Goal: Transaction & Acquisition: Purchase product/service

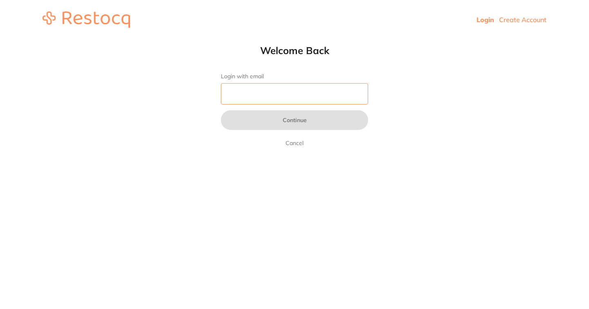
click at [257, 94] on input "Login with email" at bounding box center [294, 93] width 147 height 21
type input "[EMAIL_ADDRESS][DOMAIN_NAME]"
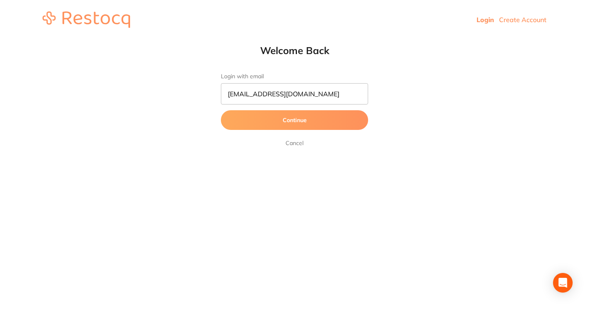
click at [298, 118] on button "Continue" at bounding box center [294, 120] width 147 height 20
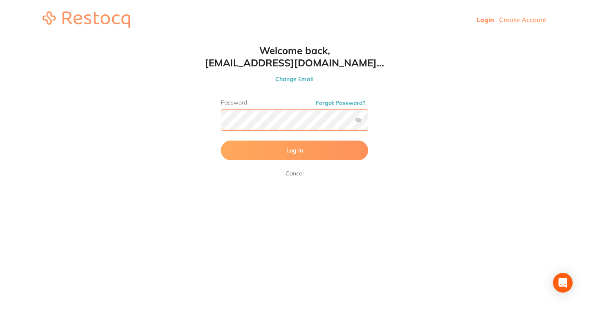
click at [221, 140] on button "Log In" at bounding box center [294, 150] width 147 height 20
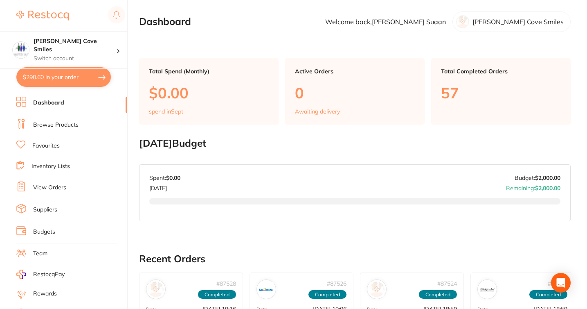
click at [45, 125] on link "Browse Products" at bounding box center [55, 125] width 45 height 8
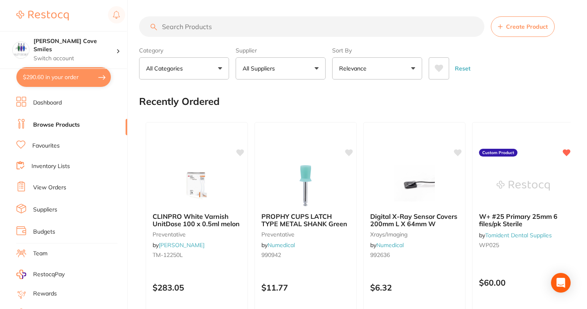
click at [362, 27] on input "search" at bounding box center [311, 26] width 345 height 20
type input "guaze"
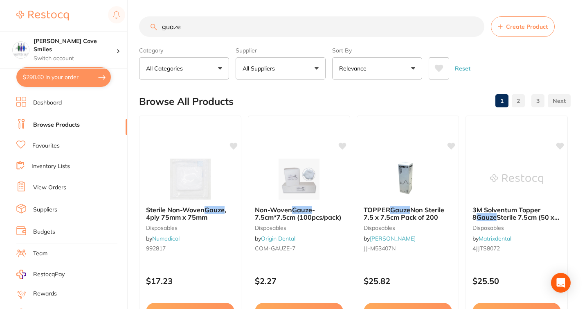
click at [272, 68] on p "All Suppliers" at bounding box center [261, 68] width 36 height 8
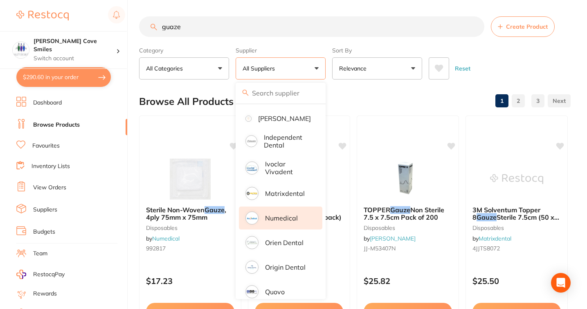
scroll to position [200, 0]
click at [287, 216] on li "Numedical" at bounding box center [280, 217] width 83 height 23
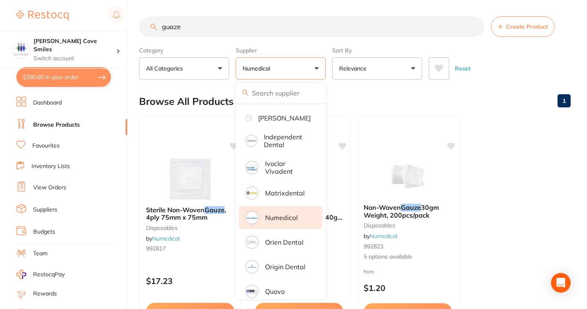
click at [526, 191] on ul "Sterile Non-Woven Gauze , 4ply 75mm x 75mm disposables by Numedical 992817 $17.…" at bounding box center [355, 232] width 432 height 235
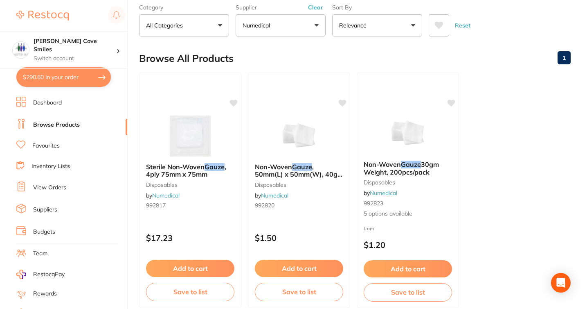
scroll to position [45, 0]
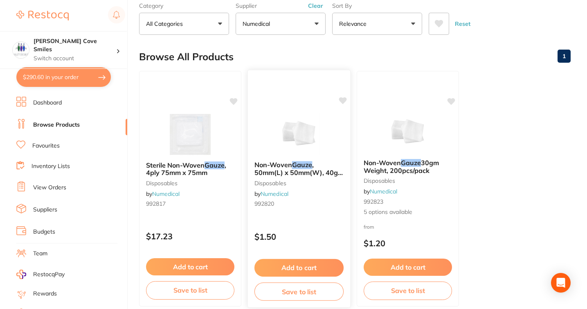
click at [301, 170] on span ", 50mm(L) x 50mm(W), 40gm Weight, 200pcs/pack" at bounding box center [299, 171] width 89 height 23
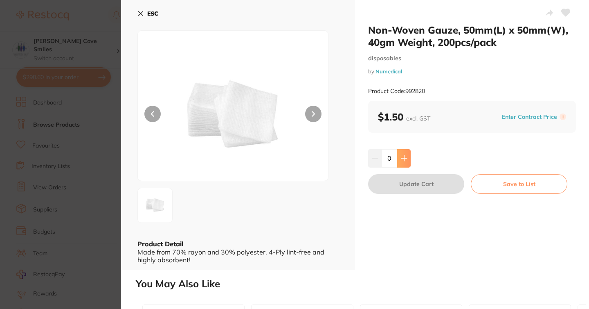
click at [404, 158] on icon at bounding box center [403, 158] width 5 height 5
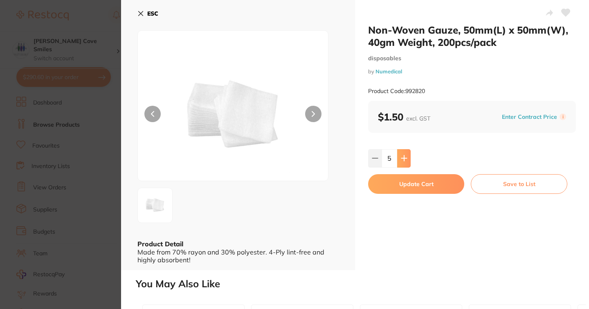
click at [404, 158] on icon at bounding box center [403, 158] width 5 height 5
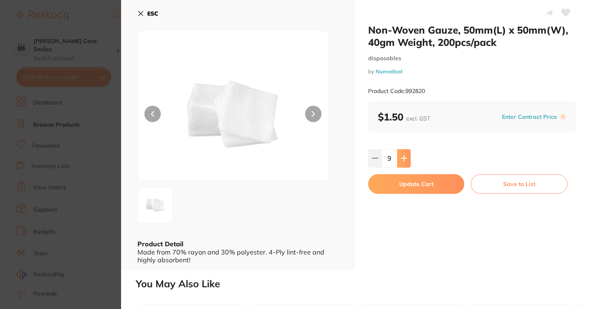
type input "10"
click at [403, 183] on button "Update Cart" at bounding box center [416, 184] width 96 height 20
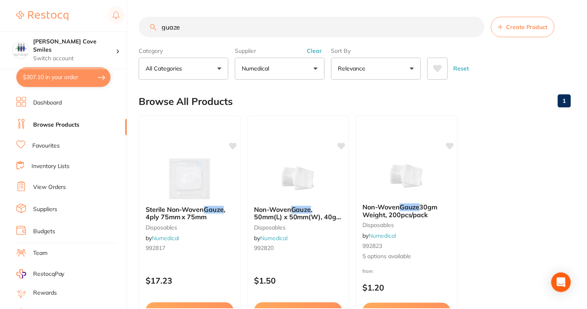
scroll to position [45, 0]
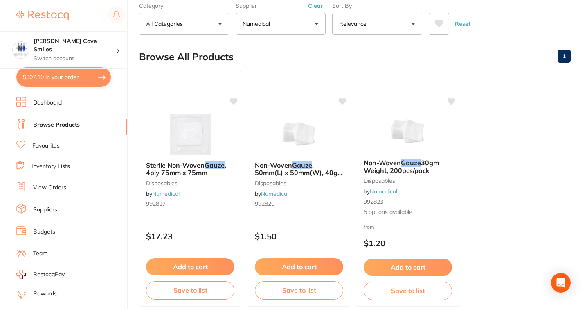
click at [302, 28] on button "Numedical" at bounding box center [281, 24] width 90 height 22
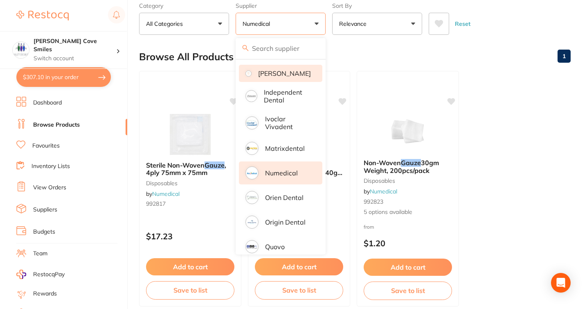
scroll to position [0, 0]
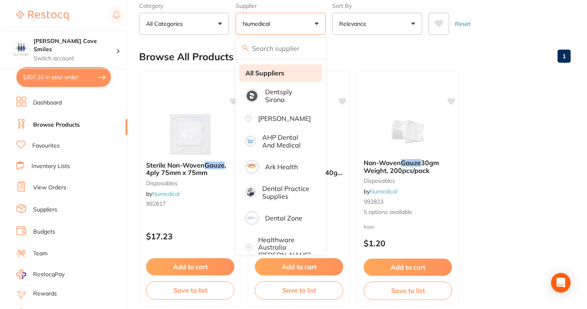
click at [273, 72] on strong "All Suppliers" at bounding box center [265, 72] width 39 height 7
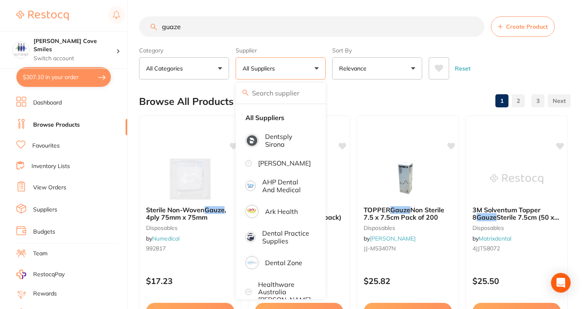
click at [309, 31] on input "guaze" at bounding box center [311, 26] width 345 height 20
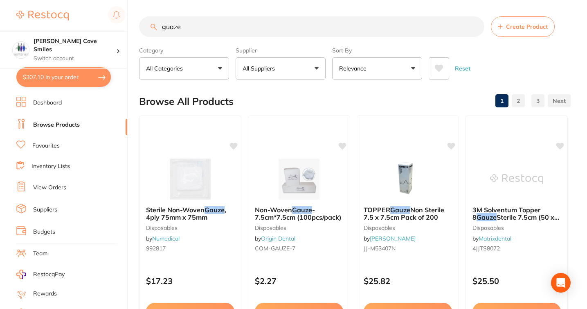
click at [474, 28] on input "guaze" at bounding box center [311, 26] width 345 height 20
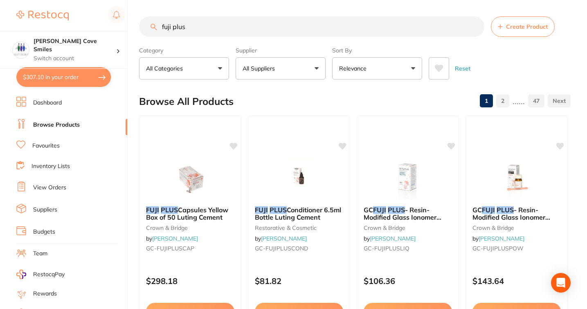
type input "fuji plus"
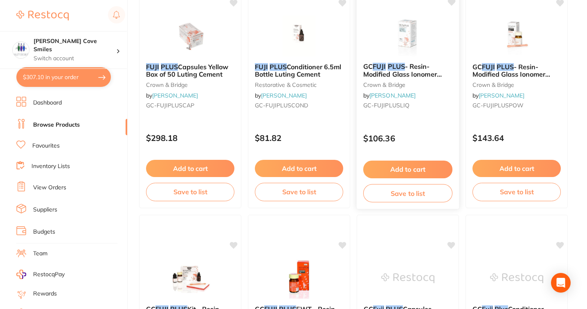
scroll to position [137, 0]
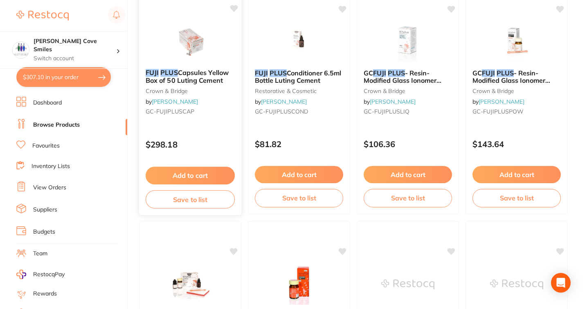
click at [198, 174] on button "Add to cart" at bounding box center [190, 176] width 89 height 18
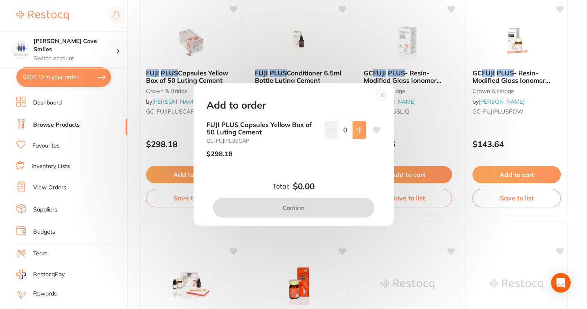
click at [357, 132] on icon at bounding box center [358, 129] width 5 height 5
type input "1"
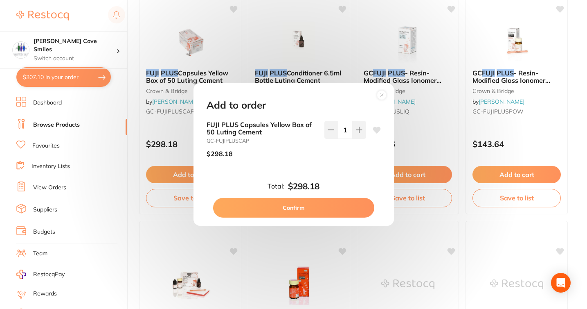
click at [316, 211] on button "Confirm" at bounding box center [293, 208] width 161 height 20
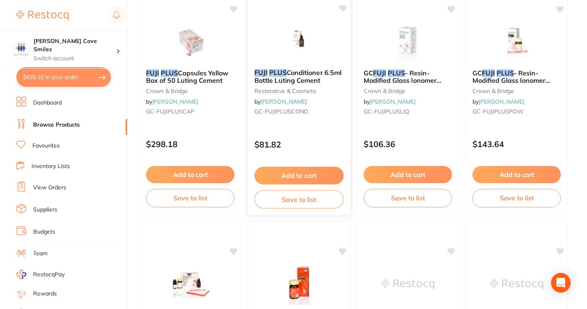
scroll to position [0, 0]
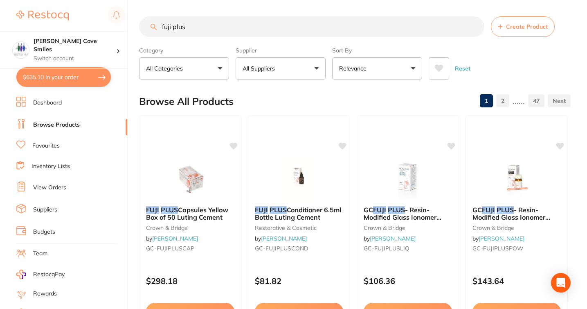
click at [477, 28] on input "fuji plus" at bounding box center [311, 26] width 345 height 20
click at [472, 28] on input "fuji plus" at bounding box center [311, 26] width 345 height 20
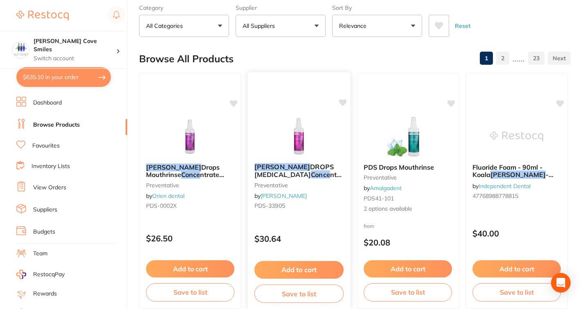
scroll to position [44, 0]
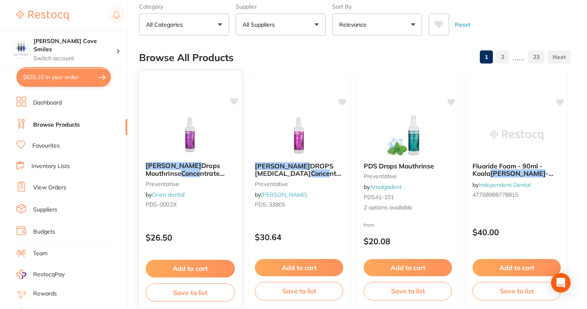
type input "berry mouthwash conce"
click at [194, 267] on button "Add to cart" at bounding box center [190, 268] width 89 height 18
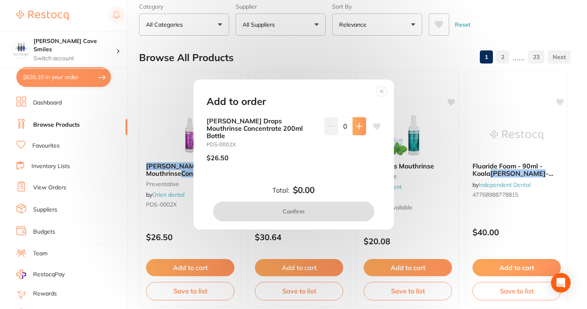
click at [357, 129] on icon at bounding box center [358, 125] width 5 height 5
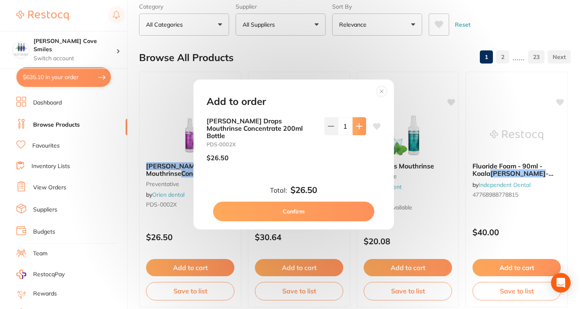
click at [357, 129] on icon at bounding box center [358, 125] width 5 height 5
type input "4"
click at [299, 206] on button "Confirm" at bounding box center [293, 211] width 161 height 20
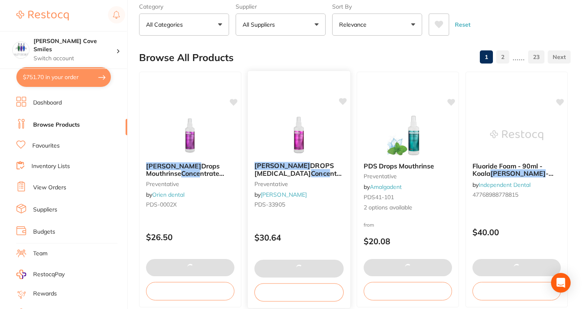
scroll to position [0, 0]
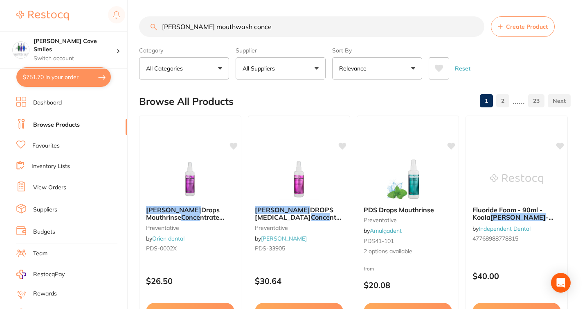
click at [475, 27] on input "berry mouthwash conce" at bounding box center [311, 26] width 345 height 20
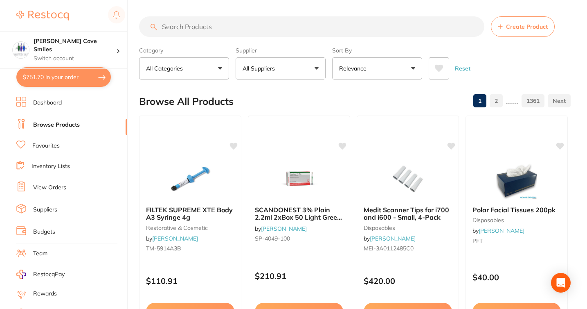
click at [409, 26] on input "search" at bounding box center [311, 26] width 345 height 20
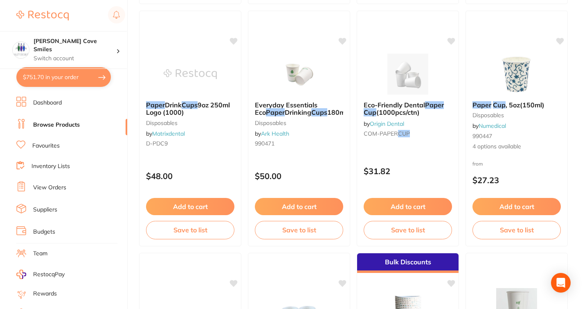
scroll to position [589, 0]
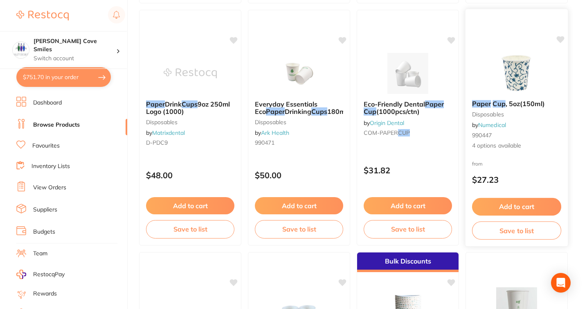
type input "paper cups"
click at [511, 76] on img at bounding box center [517, 72] width 54 height 41
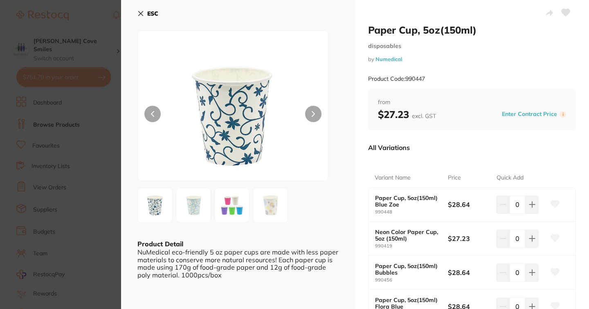
scroll to position [86, 0]
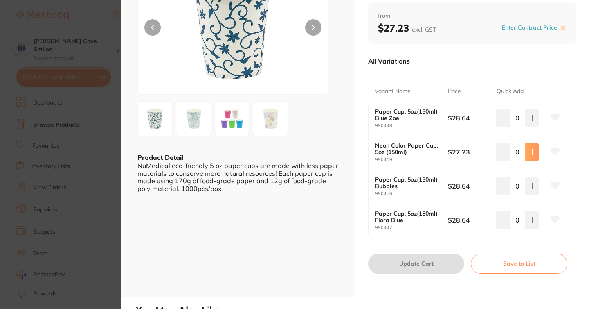
click at [535, 152] on button at bounding box center [533, 152] width 14 height 18
type input "1"
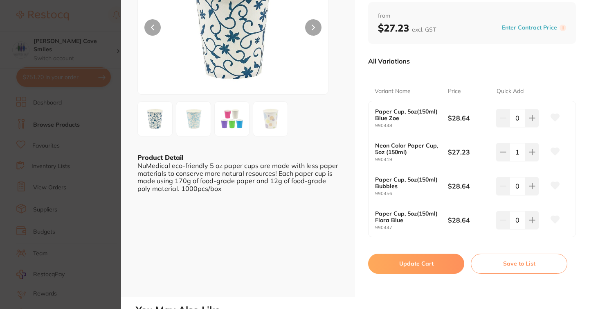
click at [418, 262] on button "Update Cart" at bounding box center [416, 263] width 96 height 20
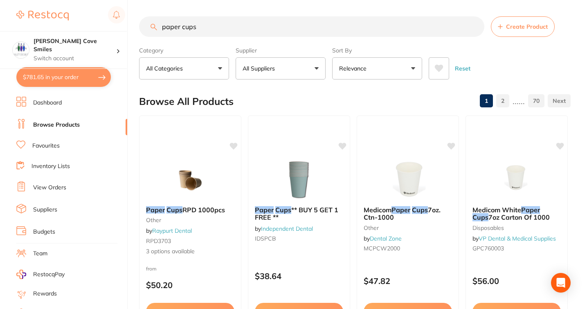
click at [475, 27] on input "paper cups" at bounding box center [311, 26] width 345 height 20
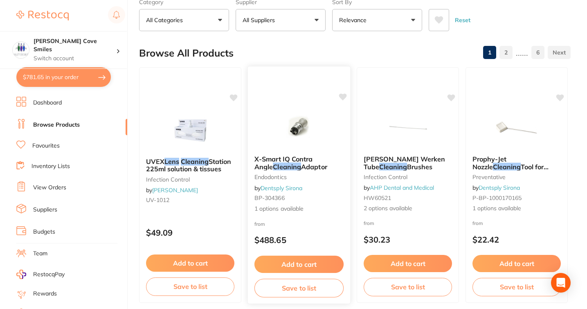
scroll to position [54, 0]
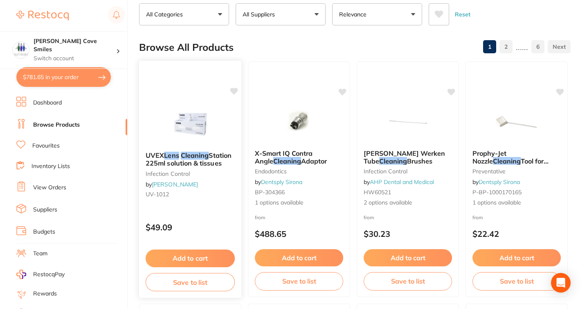
click at [188, 167] on div "UVEX Lens Cleaning Station 225ml solution & tissues infection control by Henry …" at bounding box center [190, 176] width 102 height 63
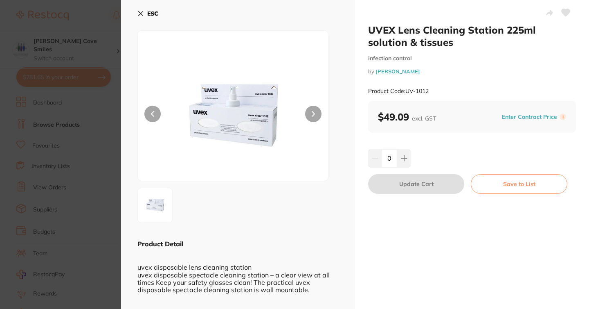
click at [146, 12] on button "ESC" at bounding box center [148, 14] width 21 height 14
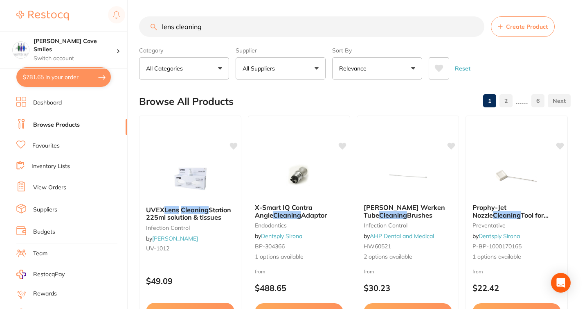
drag, startPoint x: 206, startPoint y: 27, endPoint x: 176, endPoint y: 25, distance: 29.9
click at [176, 25] on input "lens cleaning" at bounding box center [311, 26] width 345 height 20
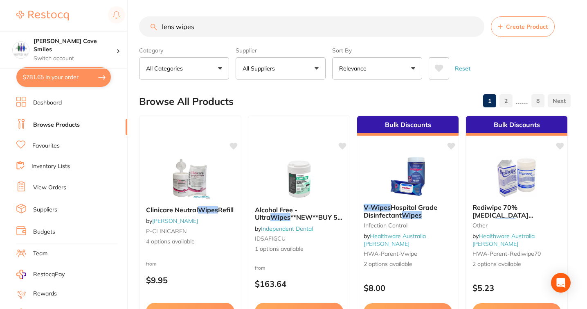
drag, startPoint x: 199, startPoint y: 30, endPoint x: 154, endPoint y: 26, distance: 45.2
click at [154, 26] on div "lens wipes Create Product" at bounding box center [355, 26] width 432 height 20
type input "lens towel"
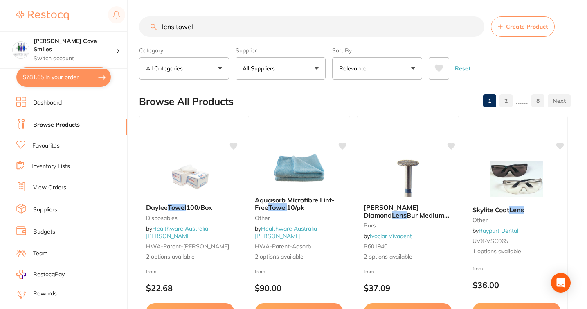
click at [477, 26] on input "lens towel" at bounding box center [311, 26] width 345 height 20
click at [475, 27] on input "lens towel" at bounding box center [311, 26] width 345 height 20
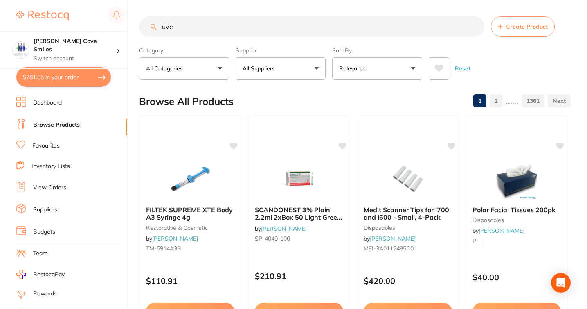
type input "uvex"
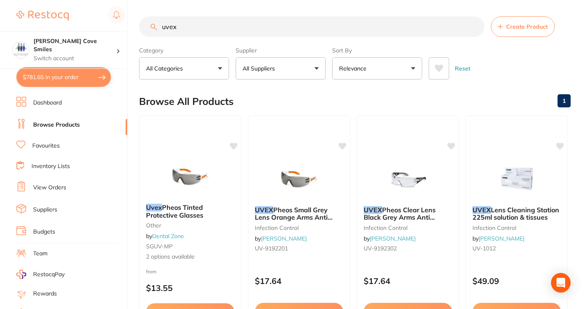
click at [475, 28] on input "uvex" at bounding box center [311, 26] width 345 height 20
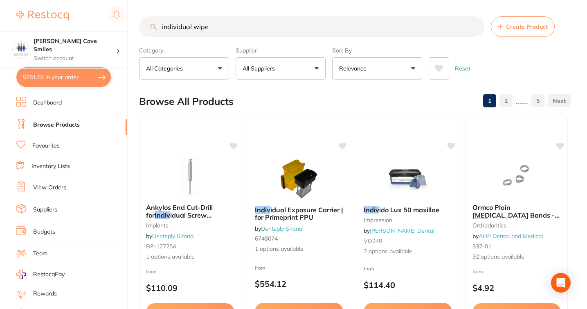
type input "individual wipes"
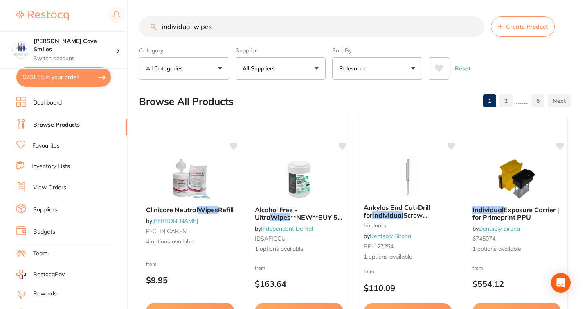
click at [475, 28] on input "individual wipes" at bounding box center [311, 26] width 345 height 20
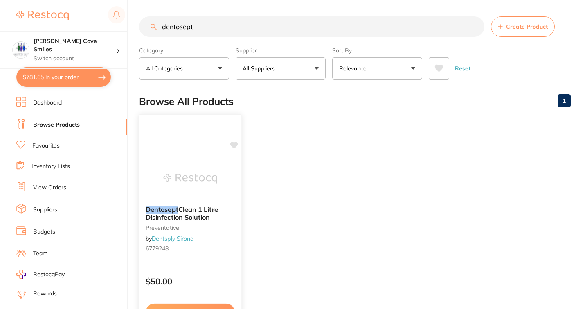
type input "dentosept"
click at [172, 212] on em "Dentosept" at bounding box center [162, 209] width 33 height 8
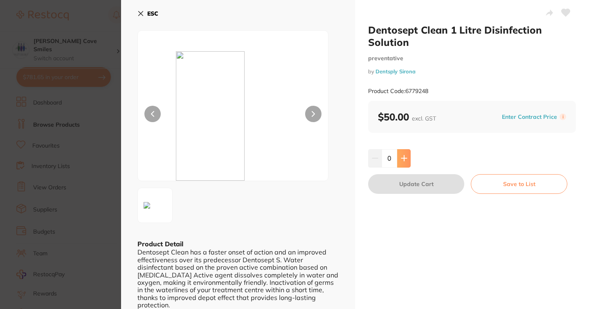
click at [406, 163] on button at bounding box center [404, 158] width 14 height 18
type input "2"
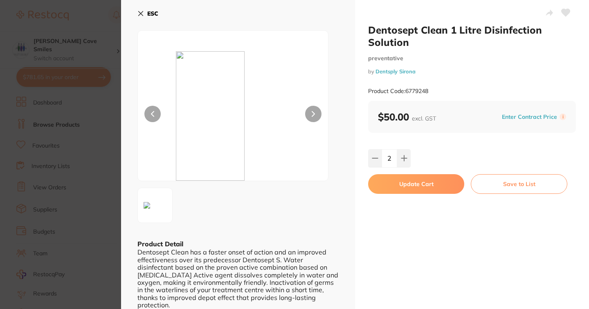
click at [404, 189] on button "Update Cart" at bounding box center [416, 184] width 96 height 20
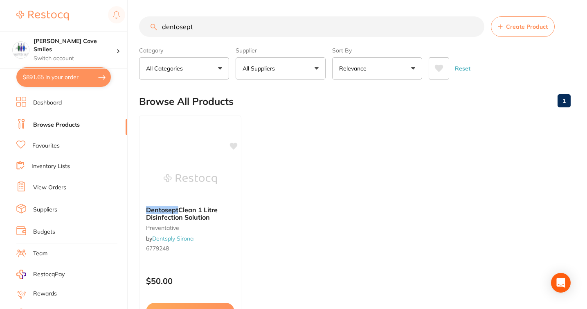
click at [475, 26] on input "dentosept" at bounding box center [311, 26] width 345 height 20
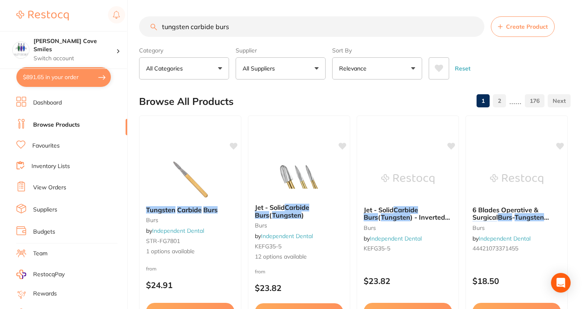
drag, startPoint x: 212, startPoint y: 25, endPoint x: 191, endPoint y: 25, distance: 21.3
click at [191, 25] on input "tungsten carbide burs" at bounding box center [311, 26] width 345 height 20
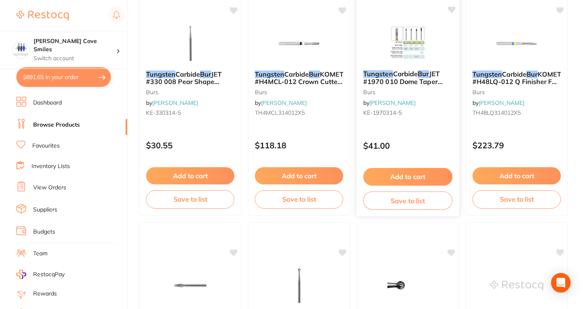
scroll to position [1819, 0]
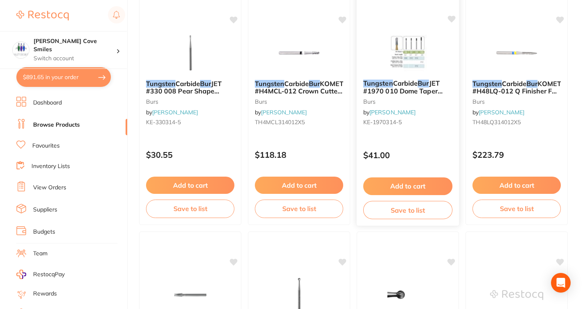
type input "tungsten burs"
click at [405, 88] on span "JET #1970 010 Dome Taper Cross Cut FGx 5" at bounding box center [402, 90] width 79 height 23
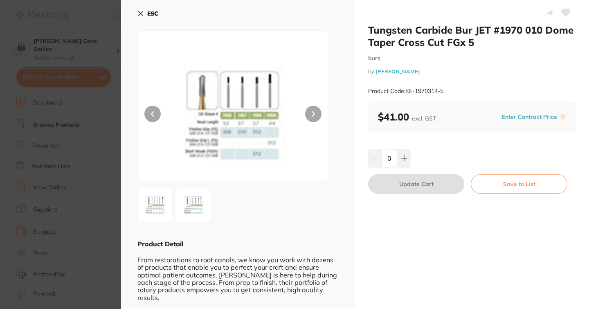
click at [196, 204] on img at bounding box center [193, 204] width 29 height 29
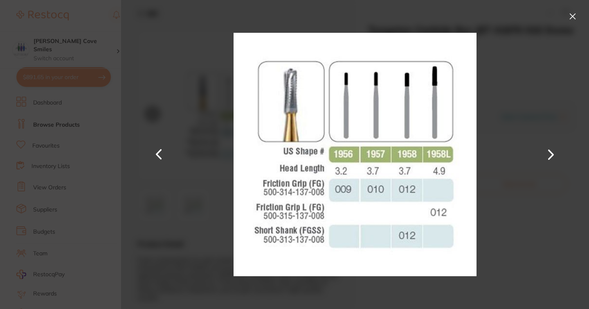
click at [572, 18] on button at bounding box center [572, 16] width 13 height 13
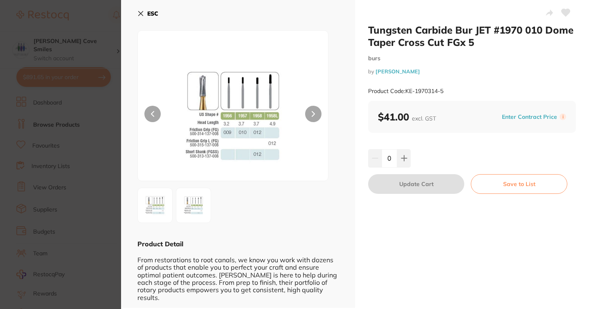
click at [144, 18] on button "ESC" at bounding box center [148, 14] width 21 height 14
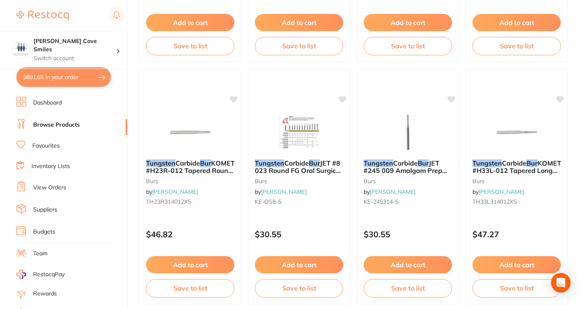
scroll to position [2466, 0]
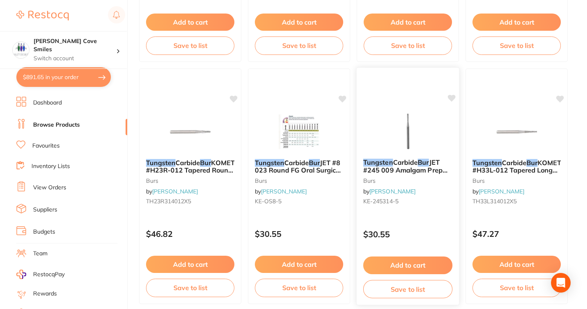
click at [415, 162] on span "Carbide" at bounding box center [405, 162] width 25 height 8
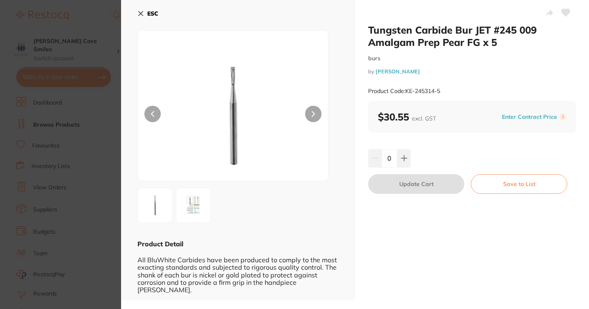
click at [149, 14] on b "ESC" at bounding box center [152, 13] width 11 height 7
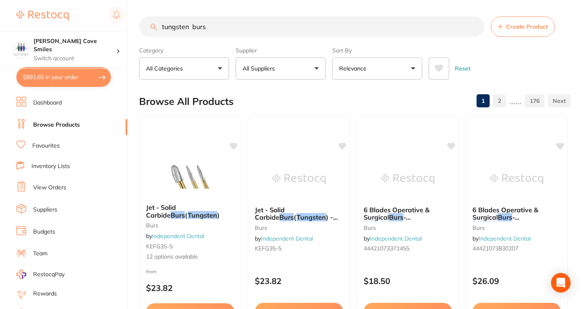
click at [317, 70] on button "All Suppliers" at bounding box center [281, 68] width 90 height 22
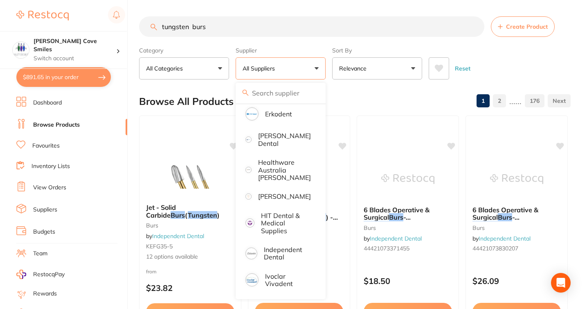
scroll to position [285, 0]
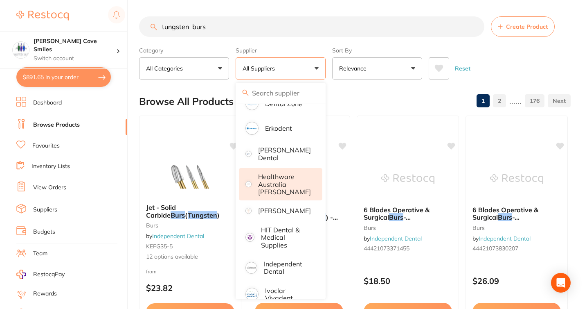
click at [278, 183] on p "Healthware Australia [PERSON_NAME]" at bounding box center [284, 184] width 53 height 23
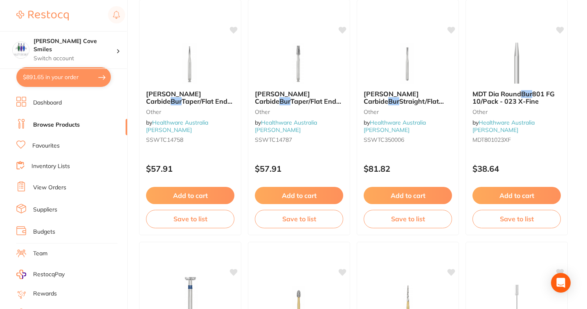
scroll to position [2295, 0]
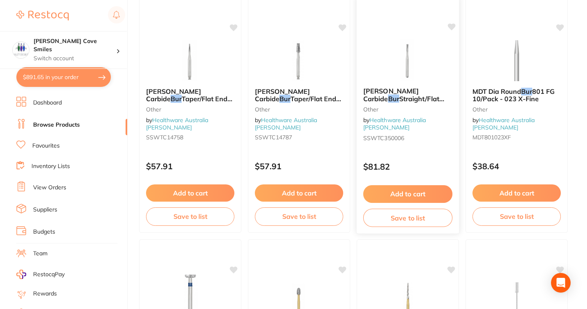
click at [407, 96] on span "Straight/Flat End Cross Cut Fissure FG 10/Pack - 558 012 SL" at bounding box center [403, 110] width 81 height 31
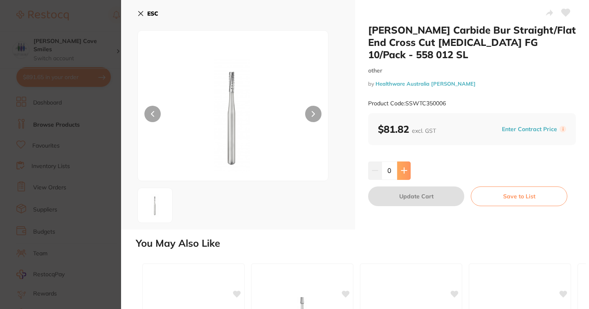
click at [404, 167] on icon at bounding box center [404, 170] width 7 height 7
type input "1"
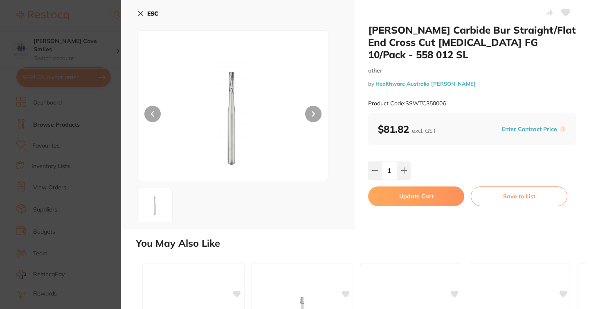
click at [416, 186] on button "Update Cart" at bounding box center [416, 196] width 96 height 20
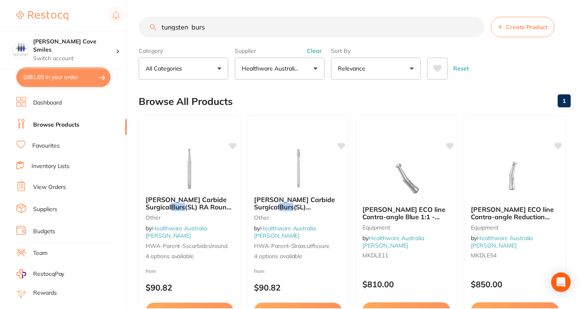
scroll to position [2295, 0]
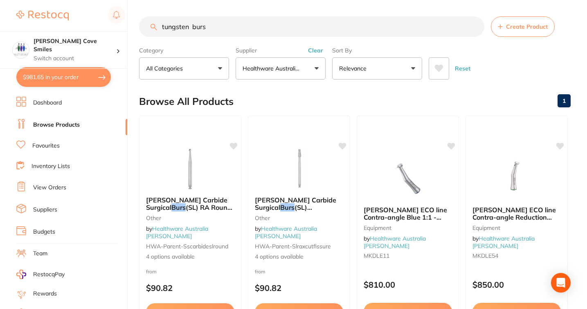
click at [473, 27] on input "tungsten burs" at bounding box center [311, 26] width 345 height 20
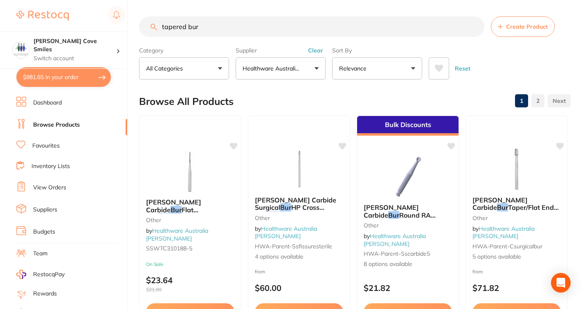
click at [186, 24] on input "tapered bur" at bounding box center [311, 26] width 345 height 20
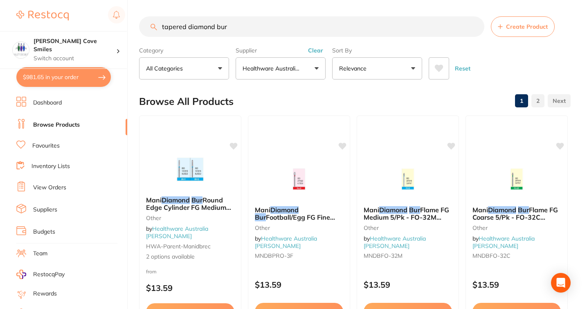
drag, startPoint x: 186, startPoint y: 27, endPoint x: 147, endPoint y: 28, distance: 39.3
click at [147, 28] on input "tapered diamond bur" at bounding box center [311, 26] width 345 height 20
drag, startPoint x: 178, startPoint y: 27, endPoint x: 144, endPoint y: 23, distance: 35.0
click at [143, 24] on input "point diamond bur" at bounding box center [311, 26] width 345 height 20
click at [208, 27] on input "diamond bur" at bounding box center [311, 26] width 345 height 20
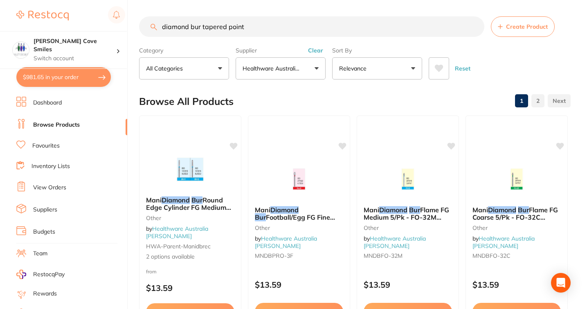
type input "diamond bur tapered point"
click at [311, 68] on button "Healthware Australia [PERSON_NAME]" at bounding box center [281, 68] width 90 height 22
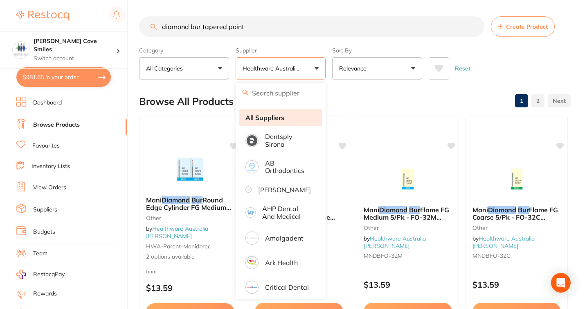
click at [278, 114] on strong "All Suppliers" at bounding box center [265, 117] width 39 height 7
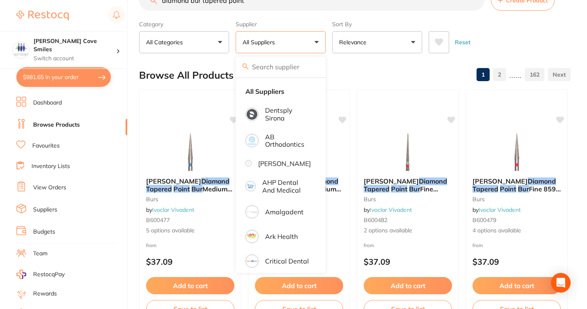
scroll to position [30, 0]
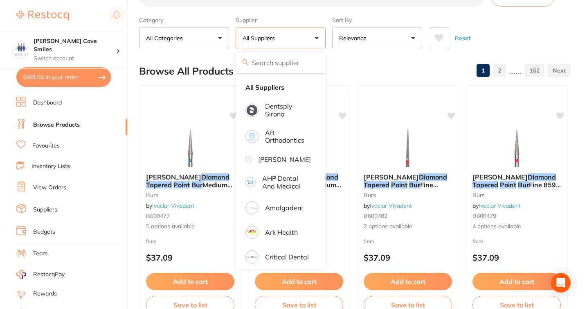
click at [532, 34] on div "Reset" at bounding box center [496, 34] width 135 height 29
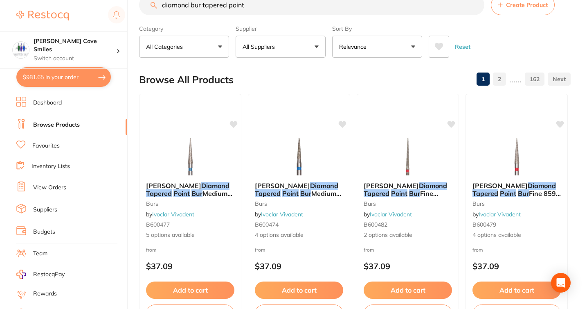
scroll to position [27, 0]
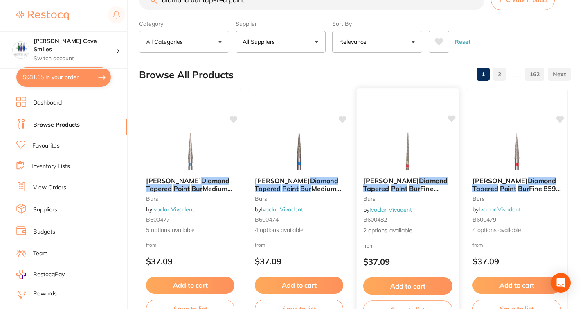
click at [401, 186] on span "Fine 859LF 314 010 / 5" at bounding box center [400, 192] width 75 height 16
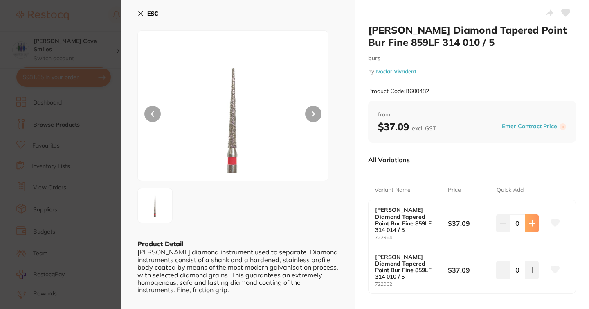
click at [529, 224] on button at bounding box center [533, 223] width 14 height 18
type input "2"
click at [139, 11] on icon at bounding box center [141, 13] width 7 height 7
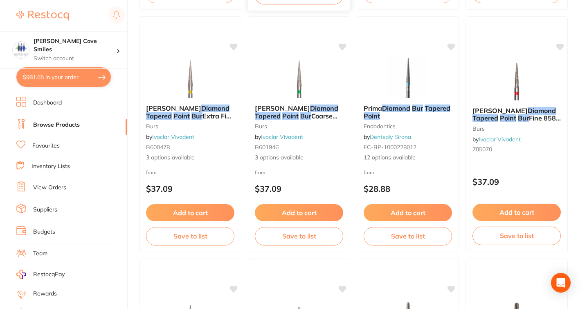
scroll to position [323, 0]
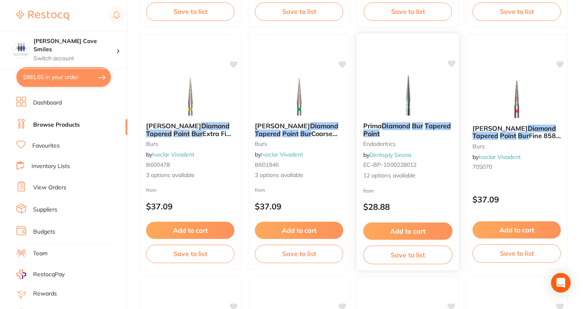
click at [425, 229] on button "Add to cart" at bounding box center [407, 231] width 89 height 18
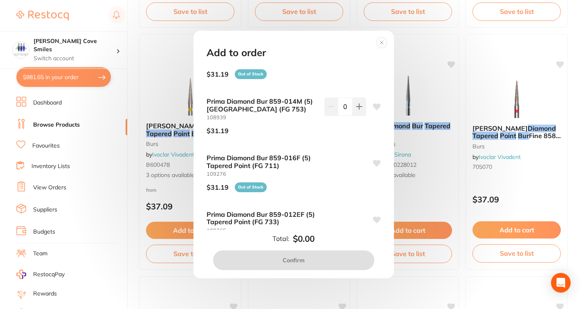
scroll to position [304, 0]
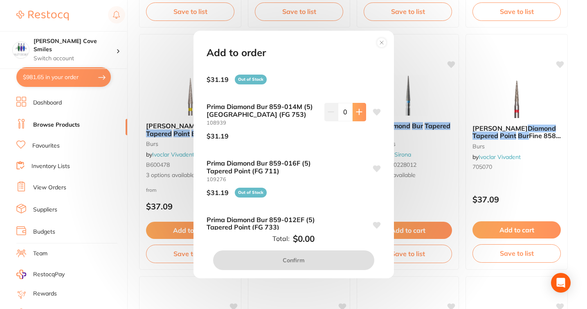
click at [361, 117] on button at bounding box center [360, 112] width 14 height 18
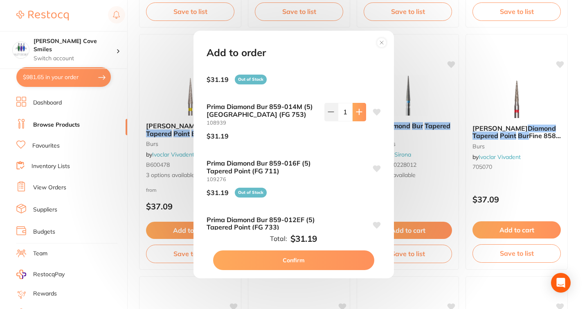
click at [361, 117] on button at bounding box center [360, 112] width 14 height 18
click at [356, 113] on icon at bounding box center [359, 111] width 7 height 7
type input "4"
click at [297, 261] on button "Confirm" at bounding box center [293, 260] width 161 height 20
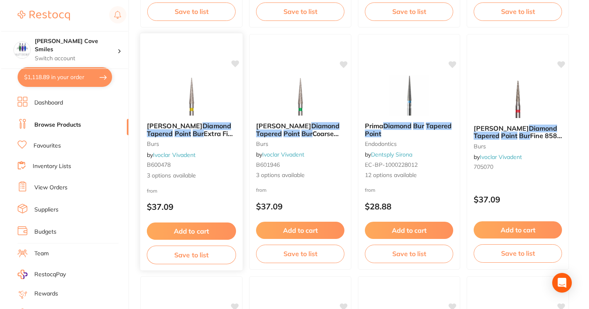
scroll to position [0, 0]
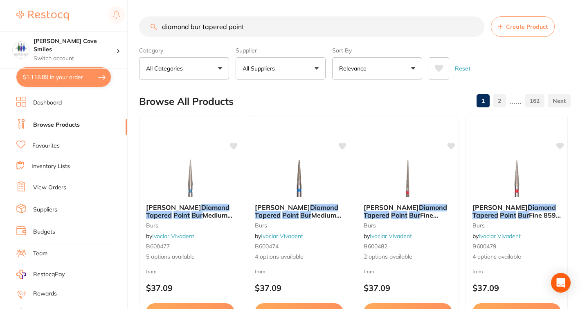
click at [476, 27] on input "diamond bur tapered point" at bounding box center [311, 26] width 345 height 20
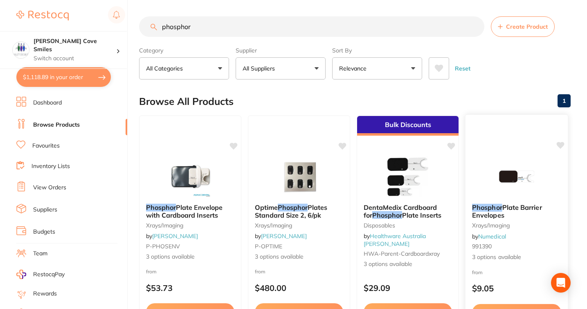
click at [508, 187] on img at bounding box center [517, 176] width 54 height 41
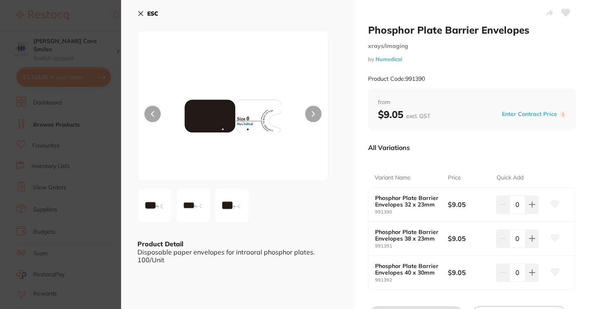
click at [314, 114] on icon at bounding box center [313, 114] width 3 height 6
click at [141, 16] on icon at bounding box center [141, 13] width 7 height 7
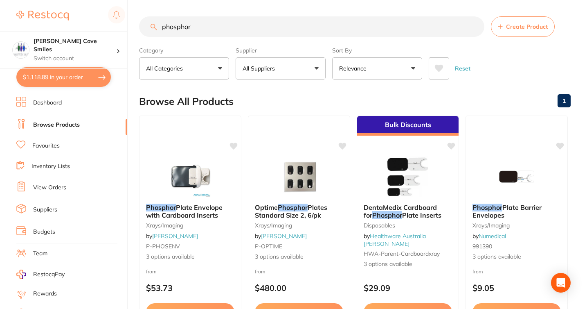
click at [228, 30] on input "phosphor" at bounding box center [311, 26] width 345 height 20
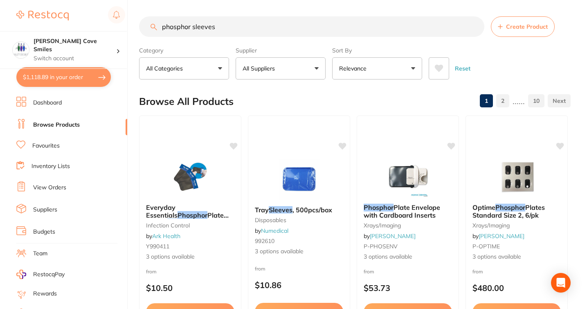
type input "phosphor sleeves"
click at [300, 72] on button "All Suppliers" at bounding box center [281, 68] width 90 height 22
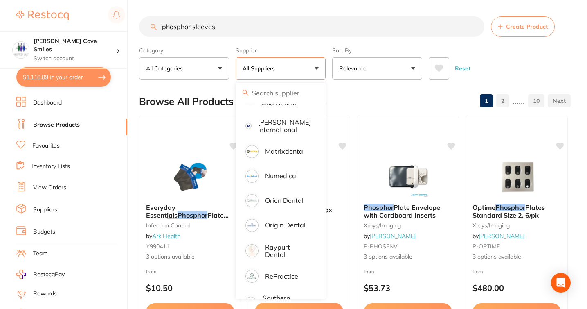
scroll to position [415, 0]
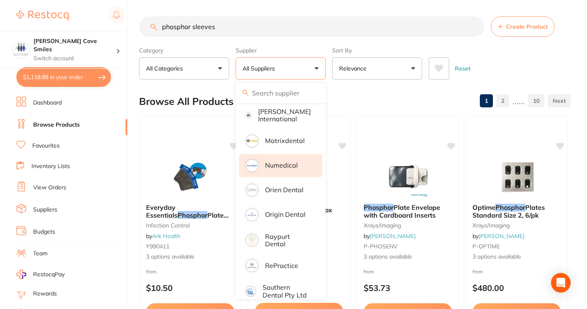
click at [277, 166] on p "Numedical" at bounding box center [281, 164] width 33 height 7
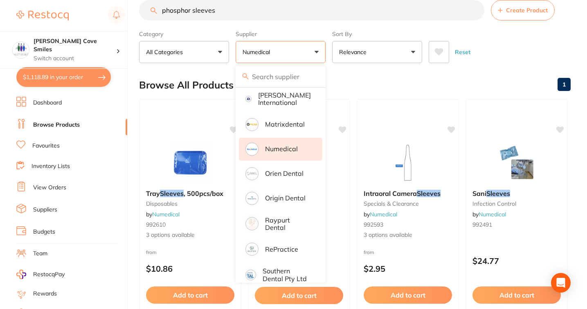
scroll to position [21, 0]
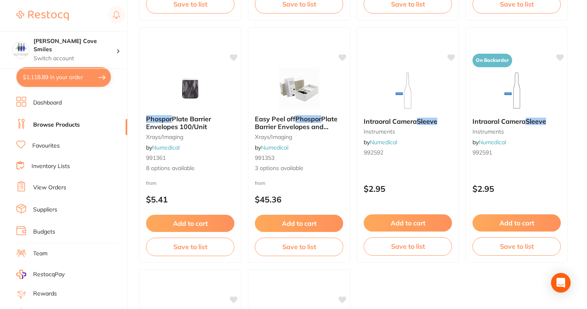
scroll to position [804, 0]
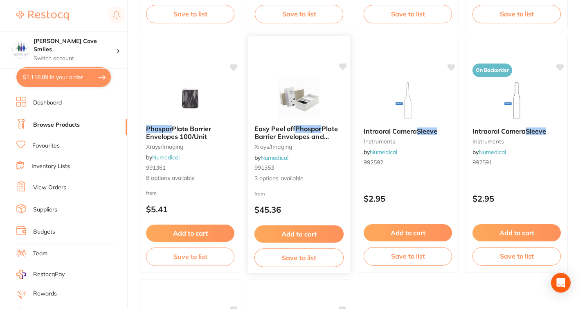
click at [301, 136] on span "Plate Barrier Envelopes and Cards" at bounding box center [296, 135] width 83 height 23
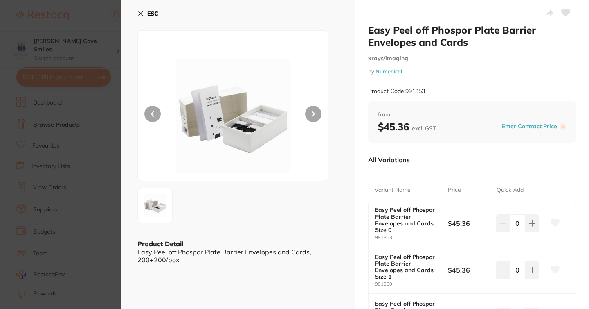
click at [246, 129] on img at bounding box center [233, 115] width 114 height 129
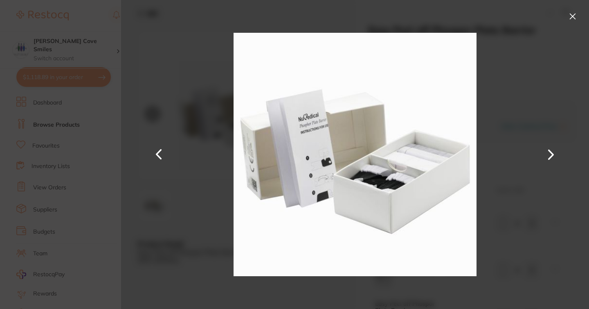
click at [575, 16] on button at bounding box center [572, 16] width 13 height 13
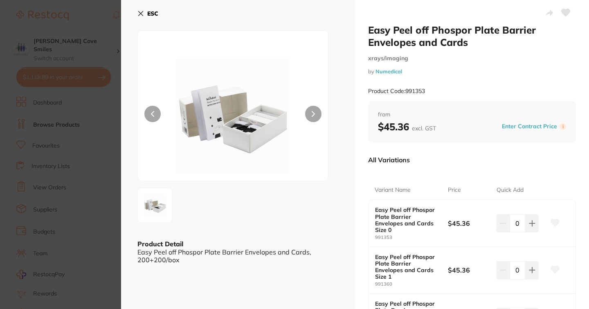
click at [140, 13] on icon at bounding box center [141, 13] width 7 height 7
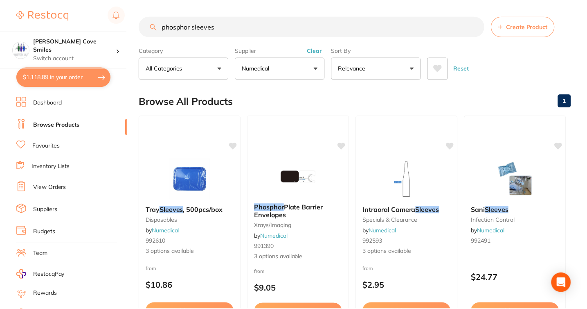
scroll to position [804, 0]
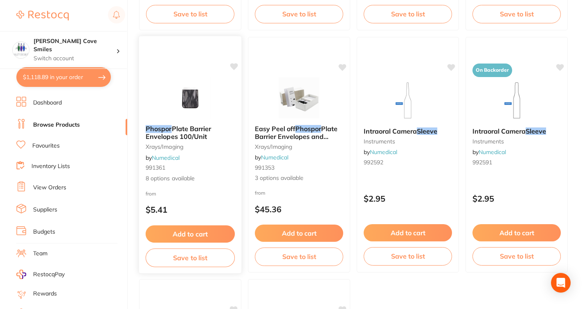
click at [181, 130] on span "Plate Barrier Envelopes 100/Unit" at bounding box center [179, 132] width 66 height 16
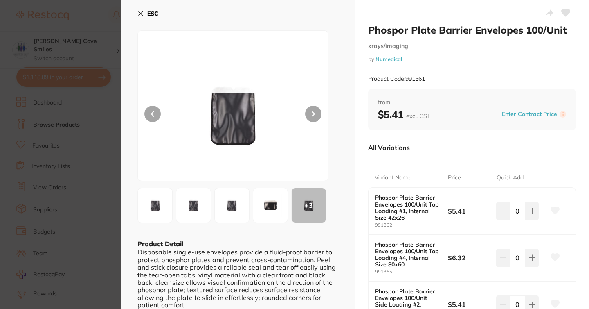
click at [265, 203] on img at bounding box center [270, 204] width 29 height 29
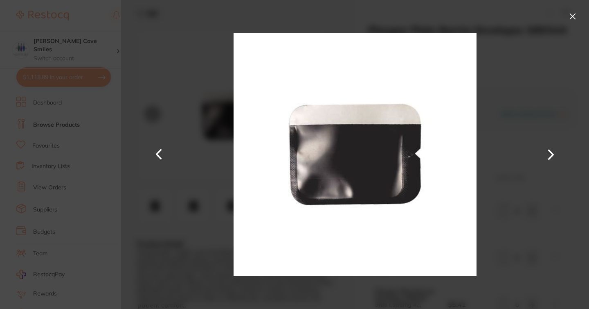
click at [573, 14] on button at bounding box center [572, 16] width 13 height 13
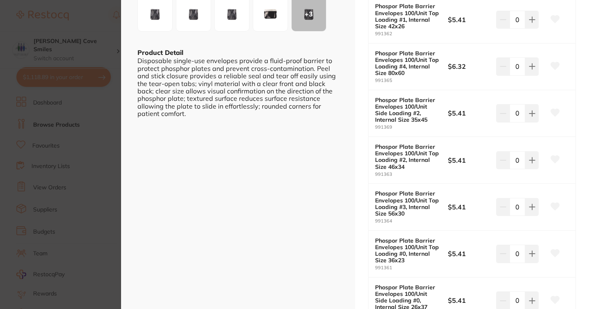
scroll to position [191, 0]
click at [533, 161] on icon at bounding box center [532, 160] width 7 height 7
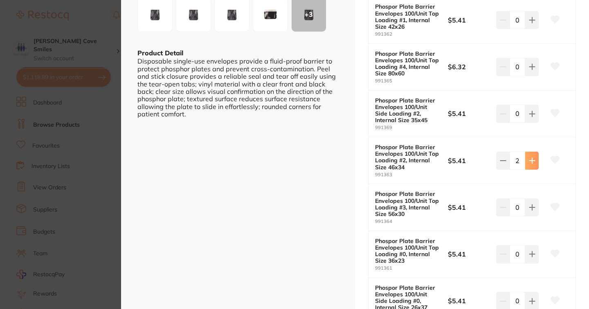
type input "4"
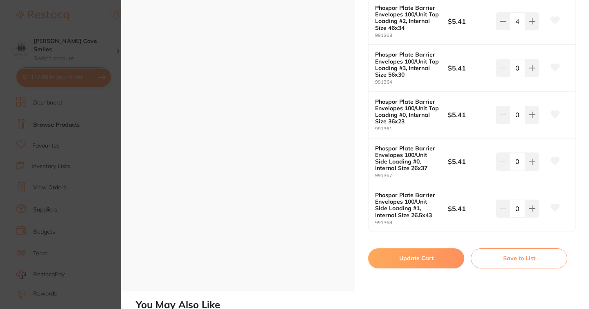
scroll to position [325, 0]
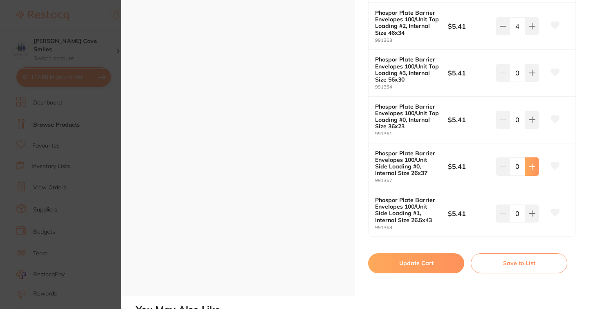
click at [530, 166] on icon at bounding box center [532, 166] width 5 height 5
type input "4"
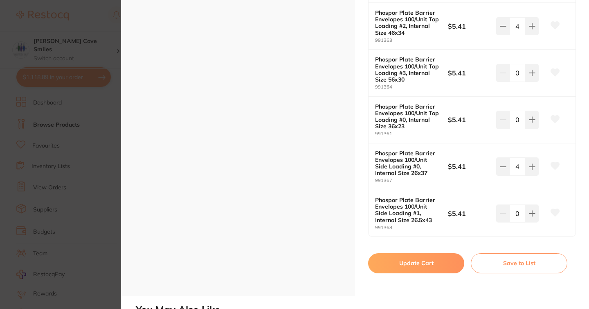
click at [418, 265] on button "Update Cart" at bounding box center [416, 263] width 96 height 20
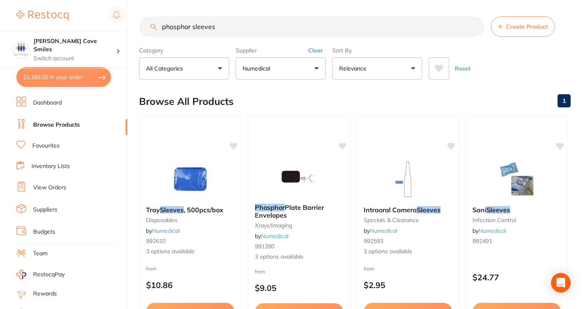
click at [474, 27] on input "phosphor sleeves" at bounding box center [311, 26] width 345 height 20
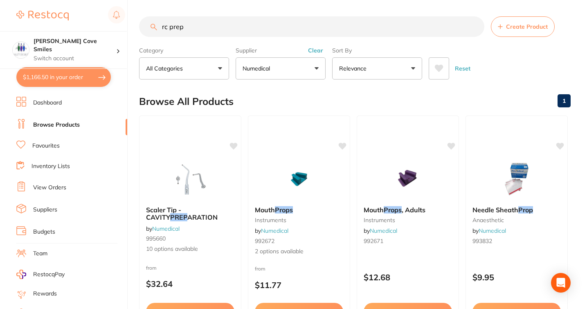
type input "rc prep"
click at [299, 72] on button "Numedical" at bounding box center [281, 68] width 90 height 22
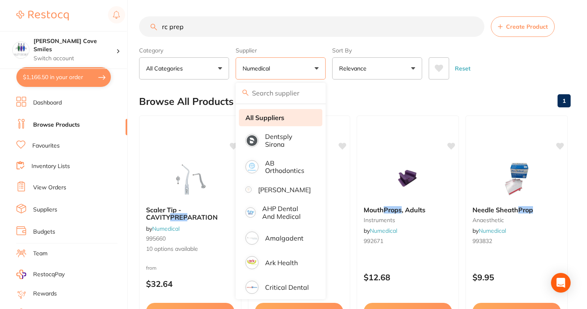
click at [273, 117] on strong "All Suppliers" at bounding box center [265, 117] width 39 height 7
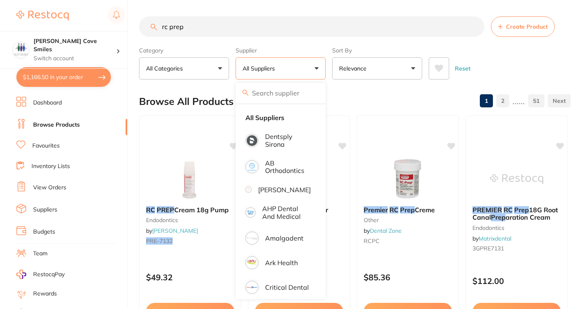
click at [535, 73] on div "Reset" at bounding box center [496, 65] width 135 height 29
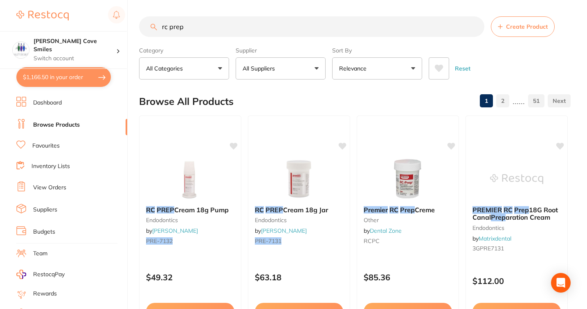
click at [475, 28] on input "rc prep" at bounding box center [311, 26] width 345 height 20
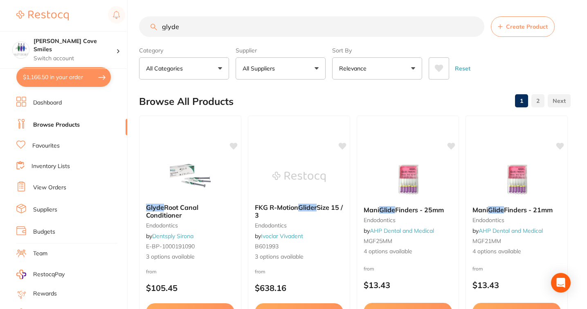
drag, startPoint x: 196, startPoint y: 26, endPoint x: 155, endPoint y: 26, distance: 41.3
click at [155, 26] on div "glyde Create Product" at bounding box center [355, 26] width 432 height 20
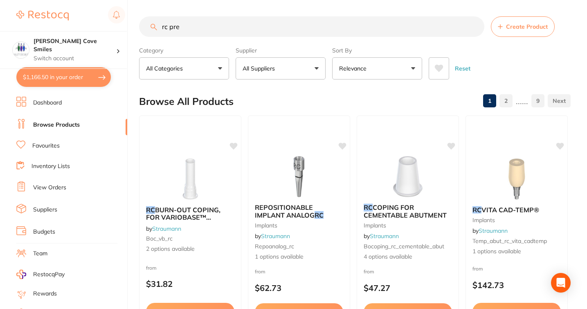
type input "rc prep"
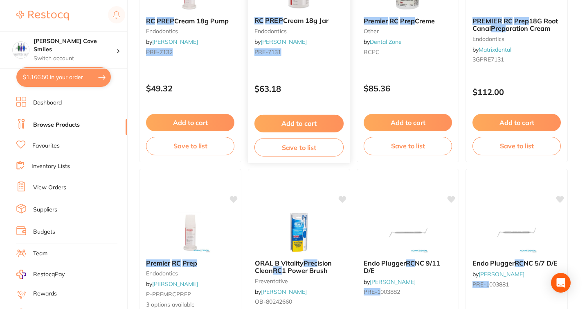
scroll to position [146, 0]
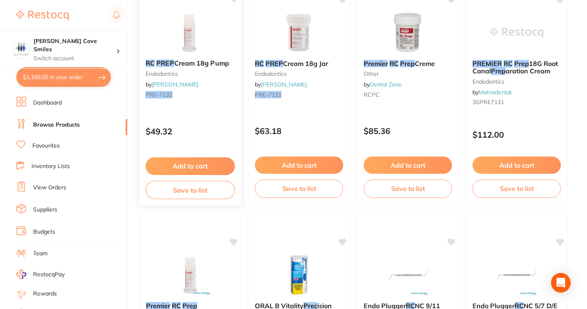
click at [189, 167] on button "Add to cart" at bounding box center [190, 166] width 89 height 18
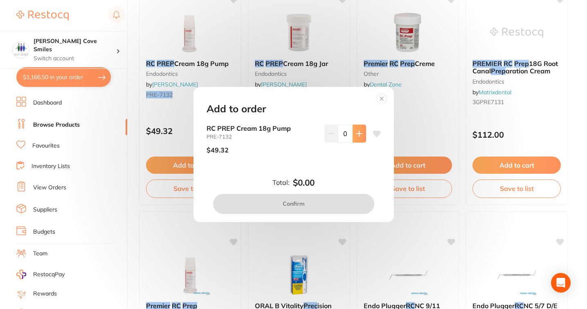
click at [359, 131] on icon at bounding box center [359, 133] width 7 height 7
type input "1"
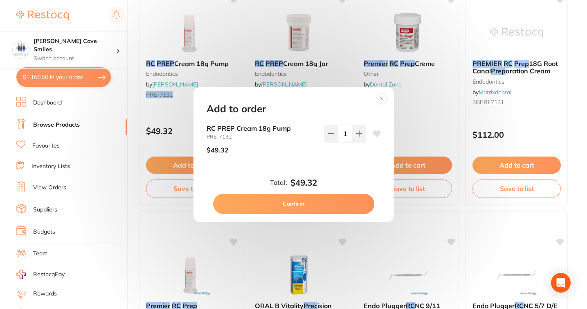
click at [312, 202] on button "Confirm" at bounding box center [293, 204] width 161 height 20
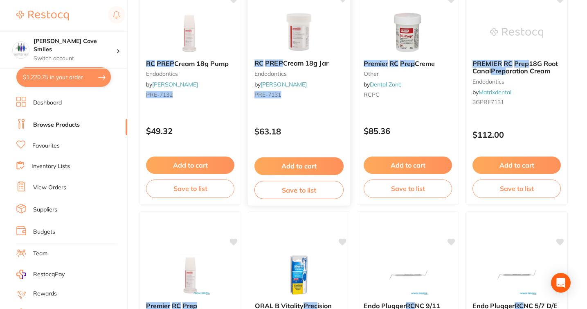
scroll to position [0, 0]
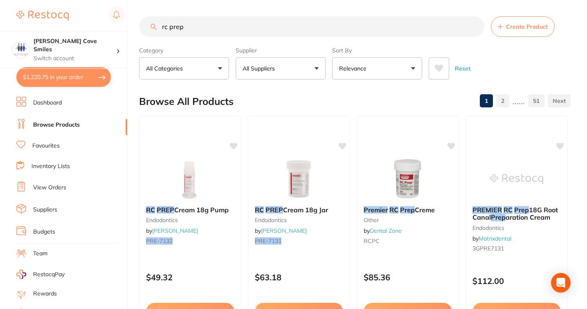
click at [472, 24] on input "rc prep" at bounding box center [311, 26] width 345 height 20
click at [477, 25] on input "rc prep" at bounding box center [311, 26] width 345 height 20
click at [474, 26] on input "rc prep" at bounding box center [311, 26] width 345 height 20
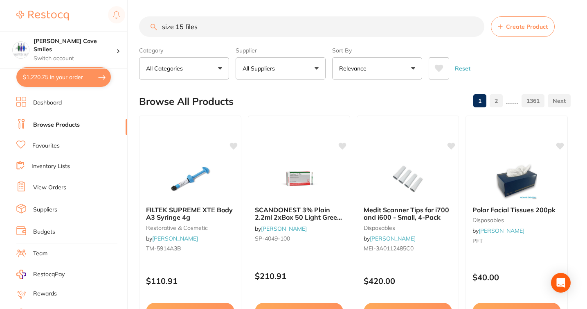
type input "size 15 files"
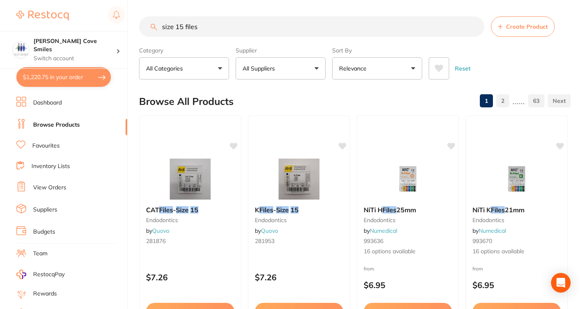
click at [476, 28] on input "size 15 files" at bounding box center [311, 26] width 345 height 20
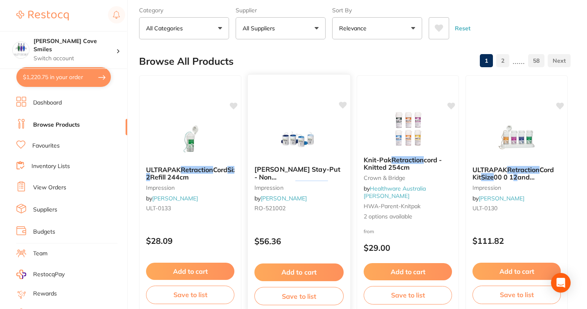
scroll to position [41, 0]
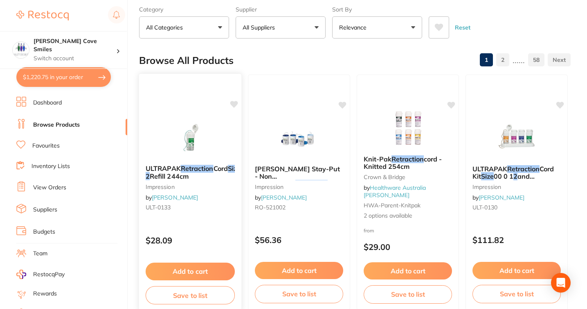
type input "size 2 retraction"
click at [201, 165] on em "Retraction" at bounding box center [197, 168] width 33 height 8
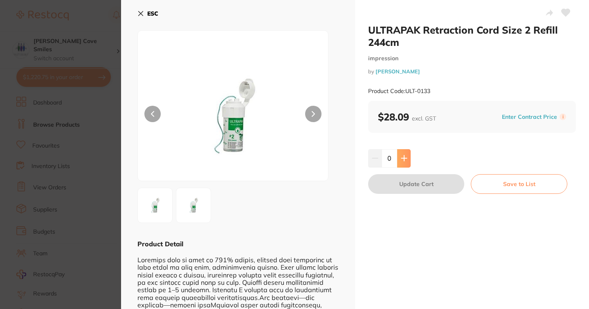
click at [403, 157] on icon at bounding box center [403, 158] width 5 height 5
type input "1"
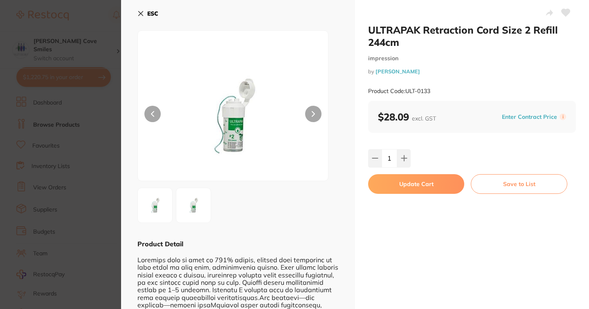
click at [410, 180] on button "Update Cart" at bounding box center [416, 184] width 96 height 20
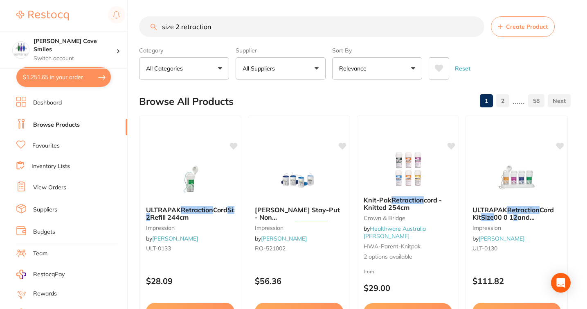
click at [474, 27] on input "size 2 retraction" at bounding box center [311, 26] width 345 height 20
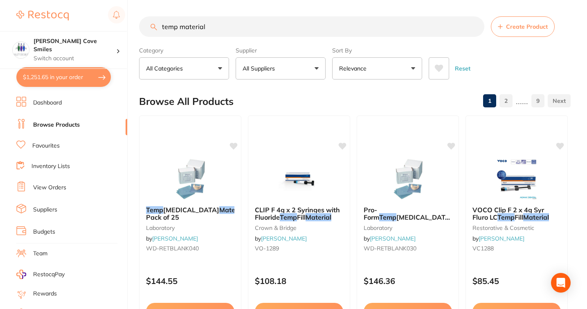
drag, startPoint x: 212, startPoint y: 30, endPoint x: 182, endPoint y: 25, distance: 30.7
click at [182, 25] on input "temp material" at bounding box center [311, 26] width 345 height 20
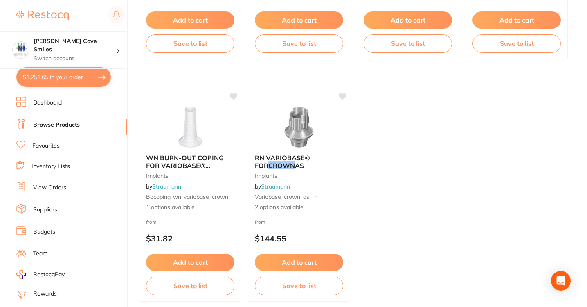
scroll to position [3231, 0]
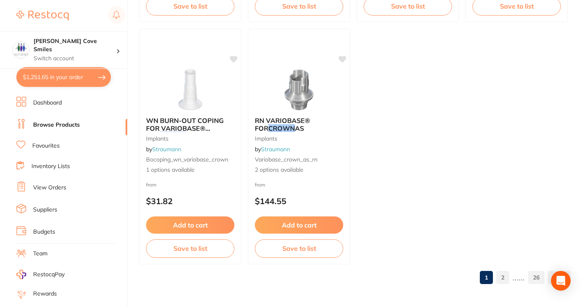
click at [508, 278] on link "2" at bounding box center [502, 277] width 13 height 16
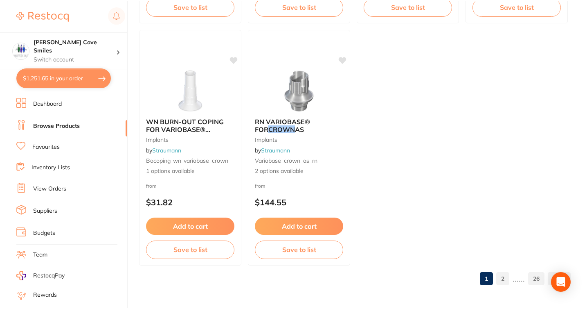
scroll to position [0, 0]
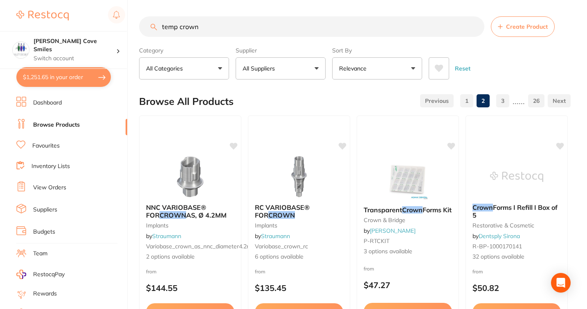
click at [248, 25] on input "temp crown" at bounding box center [311, 26] width 345 height 20
type input "temp crown material"
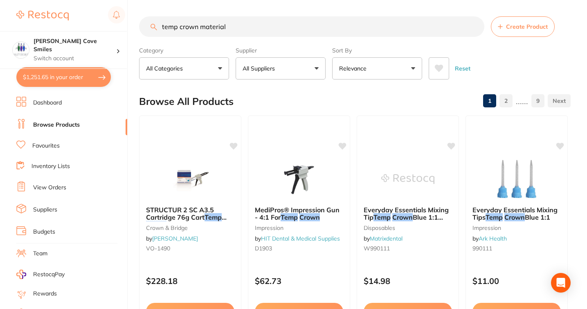
click at [475, 27] on input "temp crown material" at bounding box center [311, 26] width 345 height 20
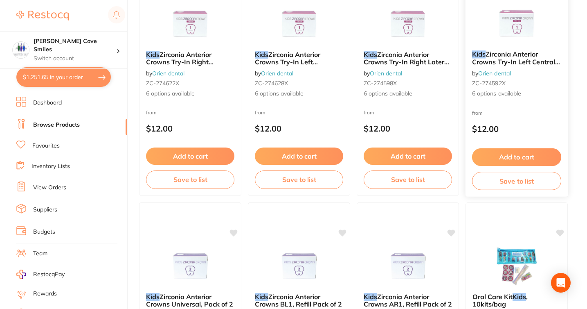
scroll to position [129, 0]
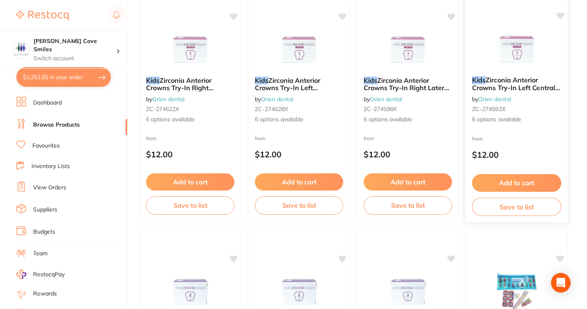
type input "kids sunglasses"
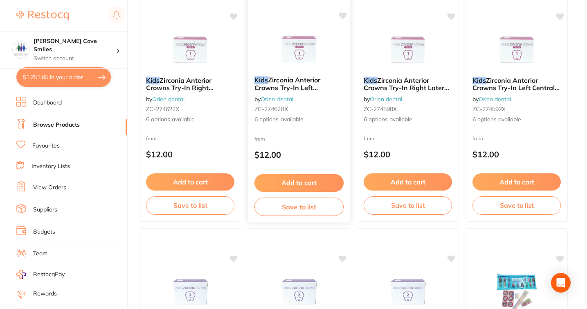
scroll to position [0, 0]
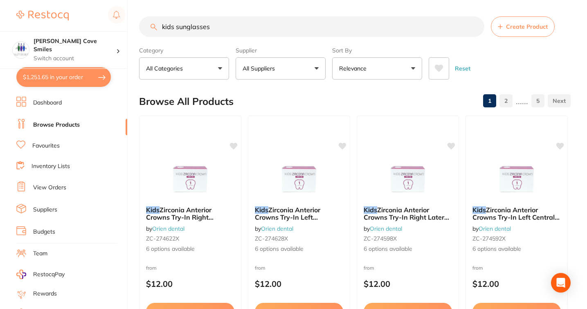
click at [476, 26] on input "kids sunglasses" at bounding box center [311, 26] width 345 height 20
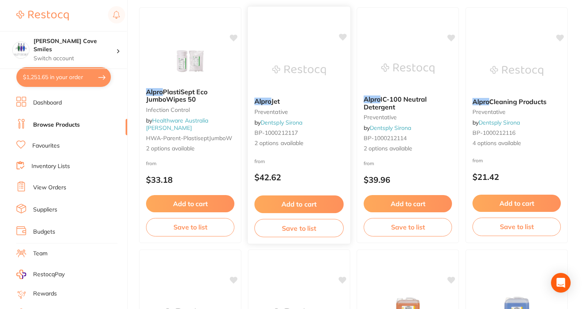
scroll to position [101, 0]
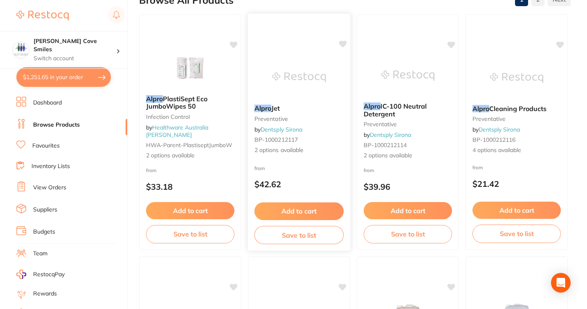
type input "alpro"
click at [279, 112] on span "Jet" at bounding box center [275, 108] width 9 height 8
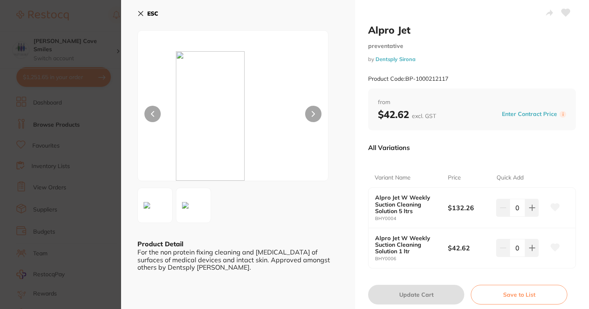
click at [142, 8] on button "ESC" at bounding box center [148, 14] width 21 height 14
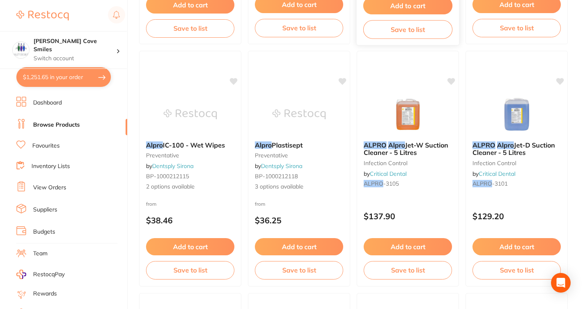
scroll to position [277, 0]
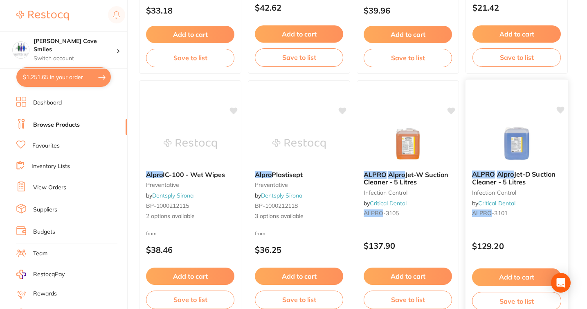
click at [499, 275] on button "Add to cart" at bounding box center [516, 277] width 89 height 18
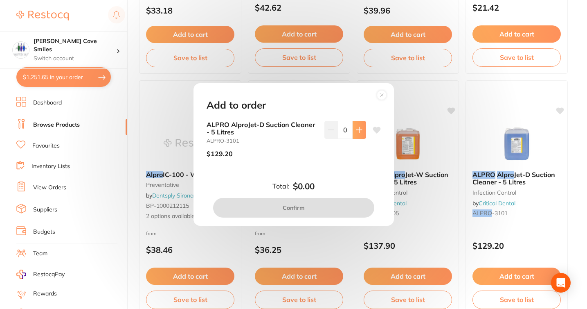
click at [357, 128] on icon at bounding box center [358, 129] width 5 height 5
type input "1"
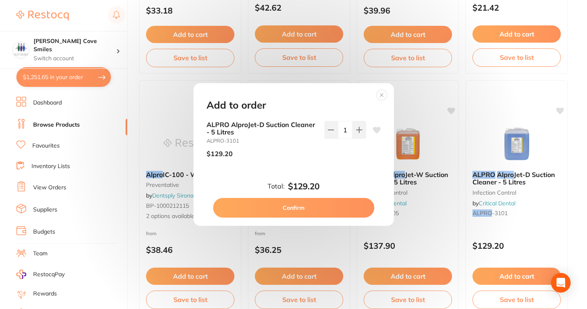
click at [298, 208] on button "Confirm" at bounding box center [293, 208] width 161 height 20
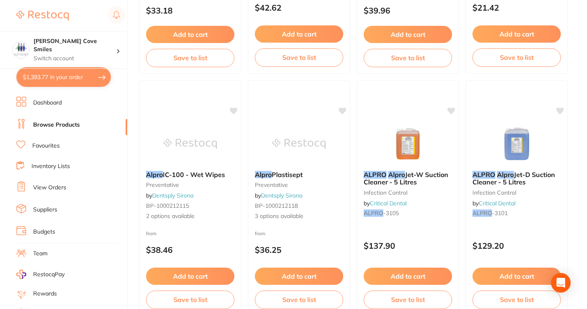
scroll to position [0, 0]
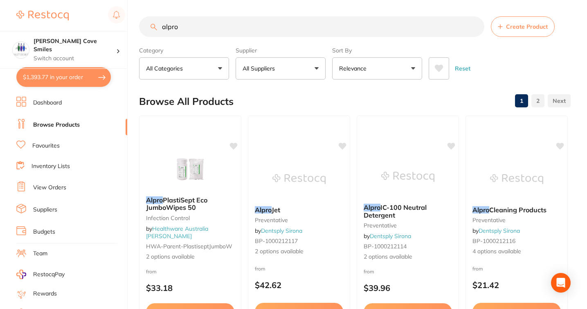
click at [473, 25] on input "alpro" at bounding box center [311, 26] width 345 height 20
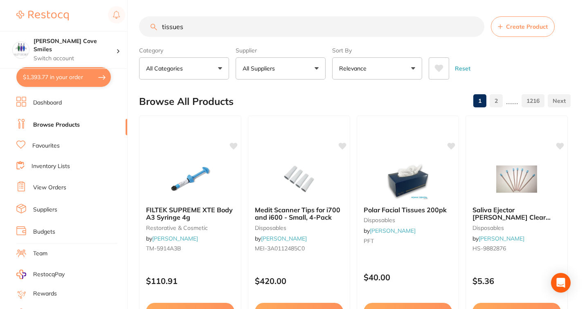
type input "tissues"
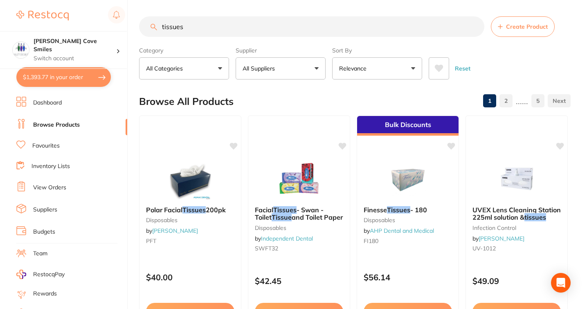
click at [308, 69] on button "All Suppliers" at bounding box center [281, 68] width 90 height 22
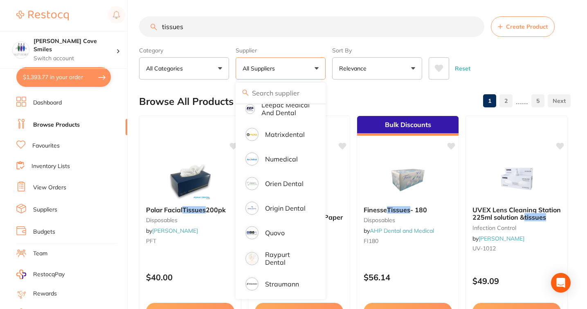
scroll to position [392, 0]
click at [282, 161] on p "Numedical" at bounding box center [281, 157] width 33 height 7
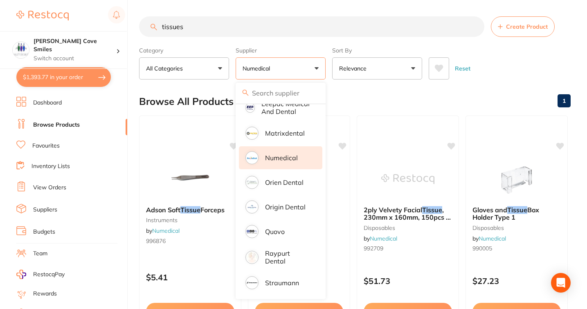
click at [382, 25] on input "tissues" at bounding box center [311, 26] width 345 height 20
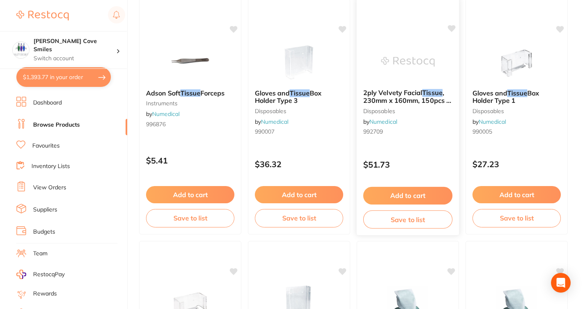
scroll to position [112, 0]
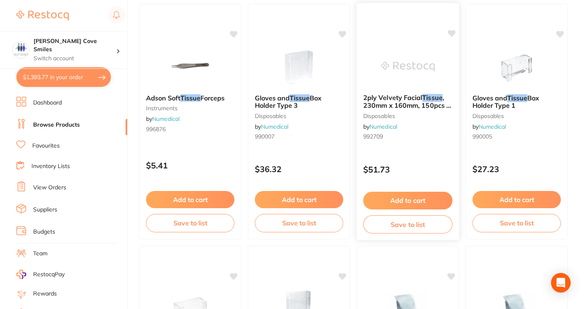
click at [381, 103] on span ", 230mm x 160mm, 150pcs x 40boxes/case" at bounding box center [407, 104] width 88 height 23
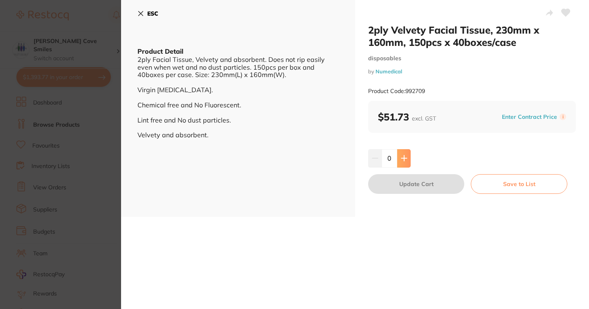
click at [404, 156] on icon at bounding box center [404, 158] width 7 height 7
type input "1"
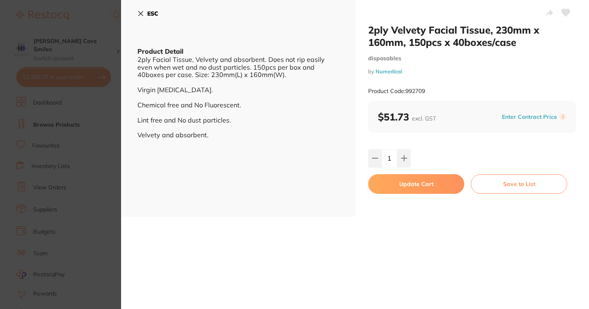
click at [414, 185] on button "Update Cart" at bounding box center [416, 184] width 96 height 20
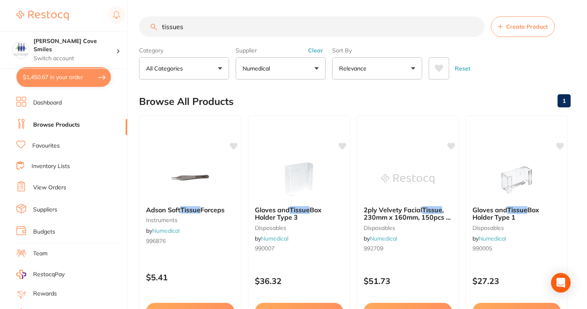
click at [476, 28] on input "tissues" at bounding box center [311, 26] width 345 height 20
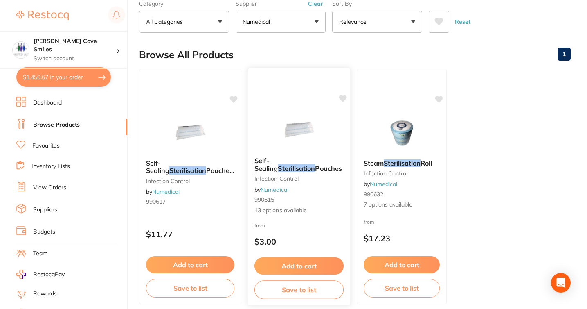
scroll to position [45, 0]
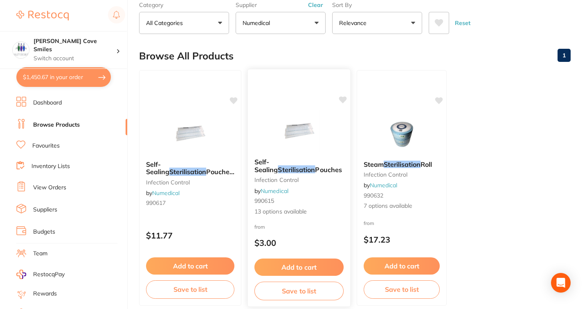
type input "sterilisato"
click at [303, 165] on em "Sterilisation" at bounding box center [296, 169] width 37 height 8
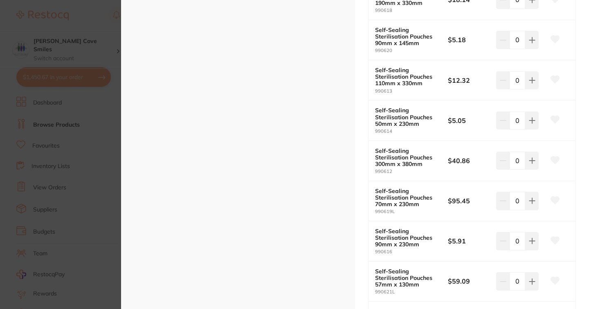
scroll to position [324, 0]
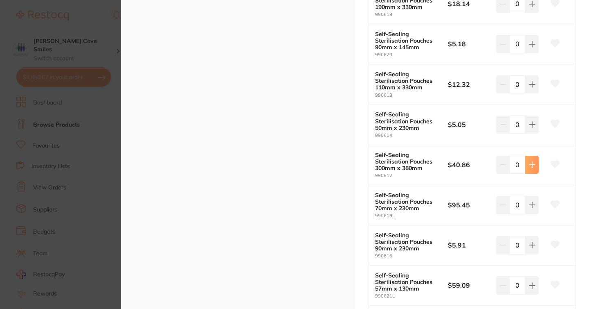
click at [530, 166] on icon at bounding box center [532, 164] width 5 height 5
type input "1"
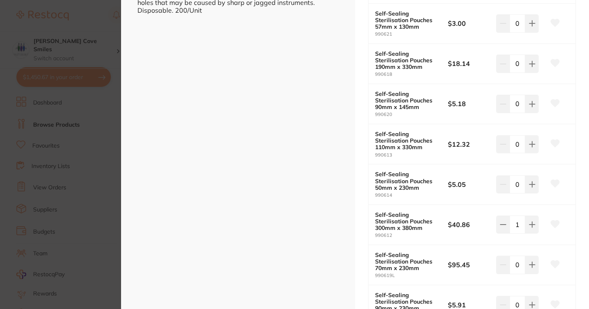
scroll to position [260, 0]
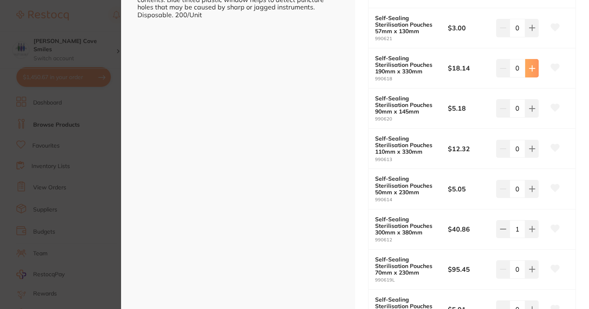
click at [527, 67] on button at bounding box center [533, 68] width 14 height 18
type input "1"
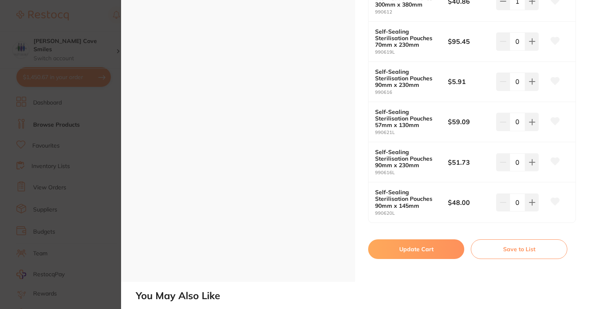
scroll to position [488, 0]
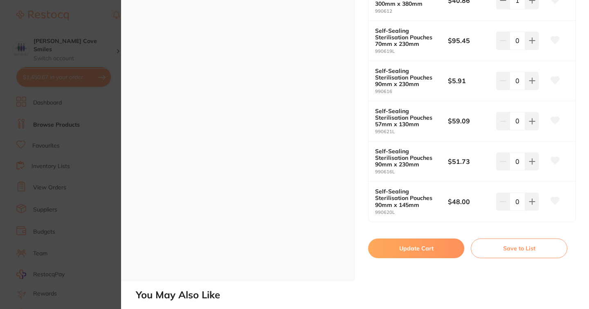
click at [411, 251] on button "Update Cart" at bounding box center [416, 248] width 96 height 20
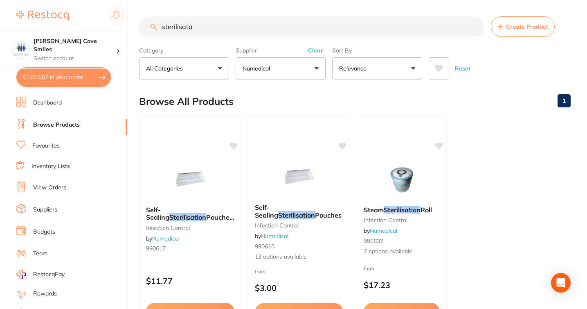
click at [474, 27] on input "sterilisato" at bounding box center [311, 26] width 345 height 20
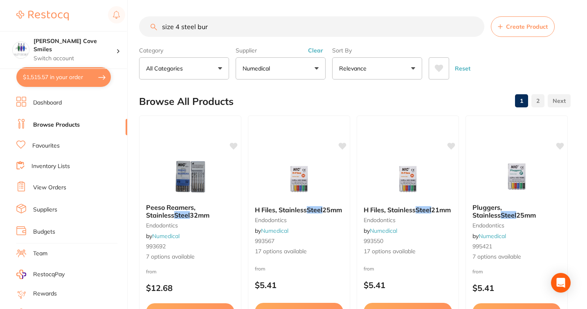
click at [315, 62] on button "Numedical" at bounding box center [281, 68] width 90 height 22
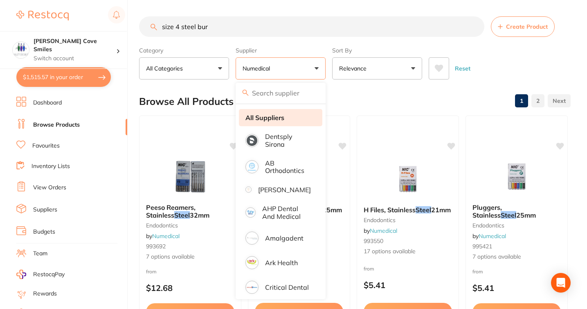
click at [277, 120] on strong "All Suppliers" at bounding box center [265, 117] width 39 height 7
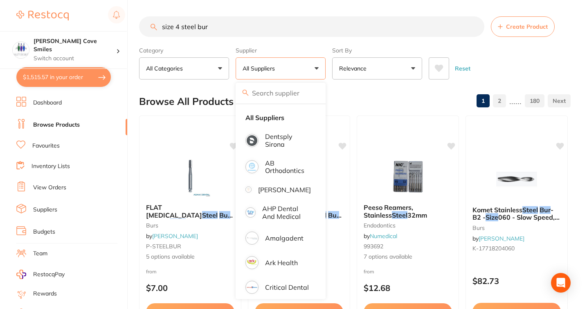
click at [537, 75] on div "Reset" at bounding box center [496, 65] width 135 height 29
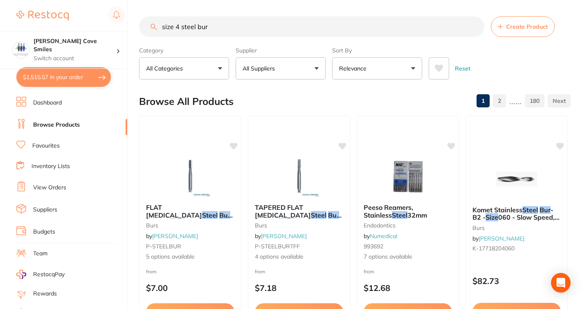
drag, startPoint x: 195, startPoint y: 26, endPoint x: 182, endPoint y: 26, distance: 13.1
click at [182, 26] on input "size 4 steel bur" at bounding box center [311, 26] width 345 height 20
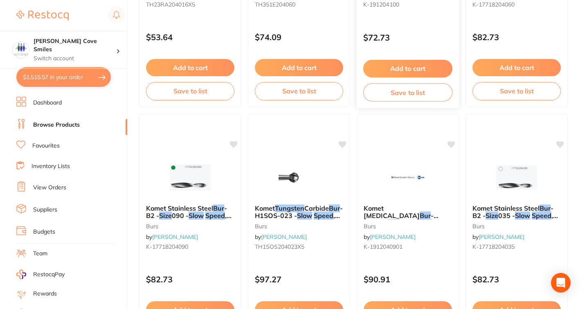
scroll to position [245, 0]
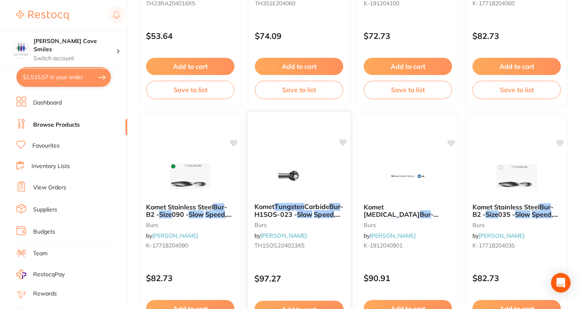
type input "size 4 tungsten slow speed bur"
click at [284, 201] on div "Komet Tungsten Carbide Bur - H1SOS-023 - Slow Speed , Right Angle (RA), 5-Pack …" at bounding box center [299, 227] width 102 height 63
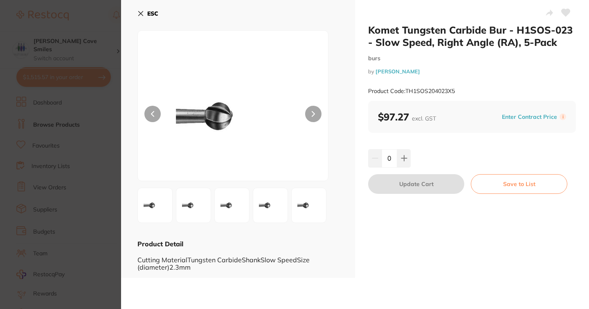
click at [139, 15] on icon at bounding box center [141, 13] width 5 height 5
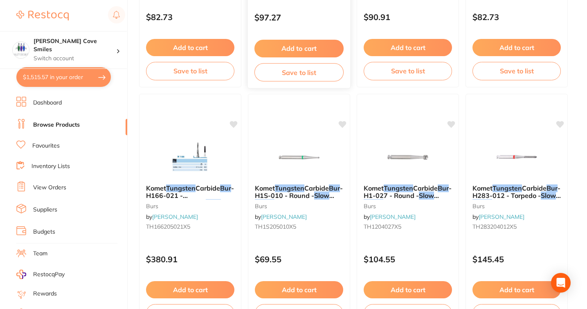
scroll to position [564, 0]
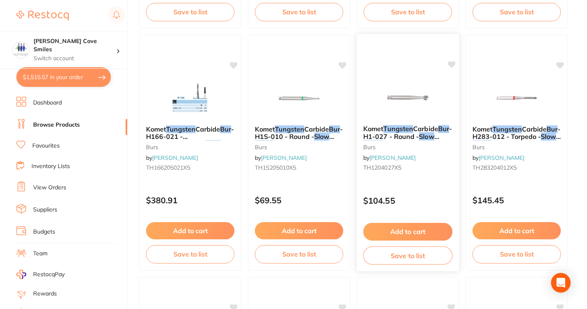
click at [388, 136] on span "- H1-027 - Round -" at bounding box center [407, 132] width 89 height 16
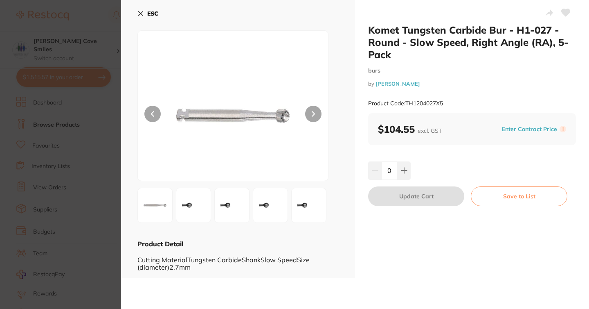
click at [141, 15] on icon at bounding box center [141, 13] width 7 height 7
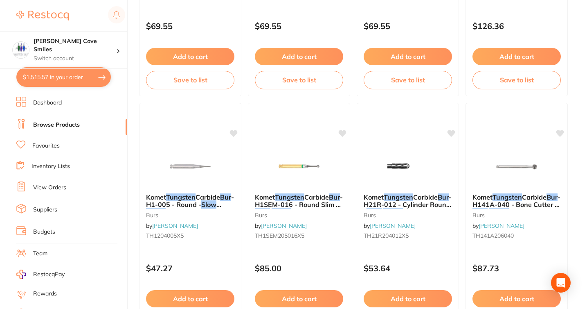
scroll to position [1022, 0]
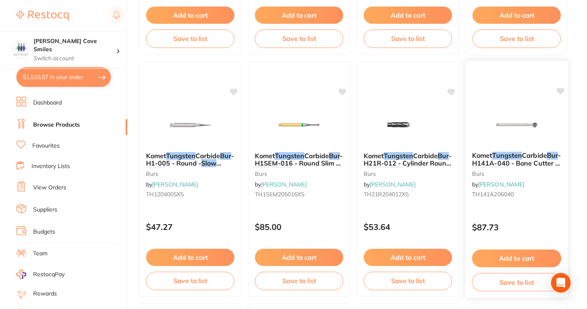
click at [503, 162] on span "- H141A-040 - Bone Cutter -" at bounding box center [516, 159] width 89 height 16
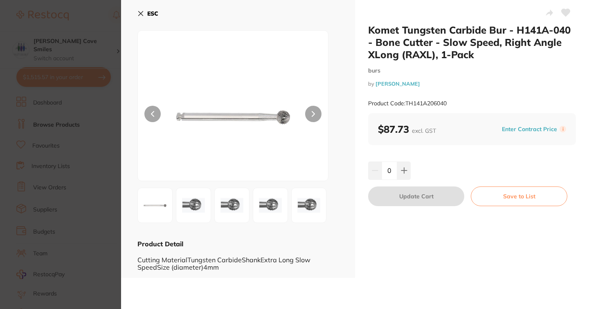
click at [144, 14] on button "ESC" at bounding box center [148, 14] width 21 height 14
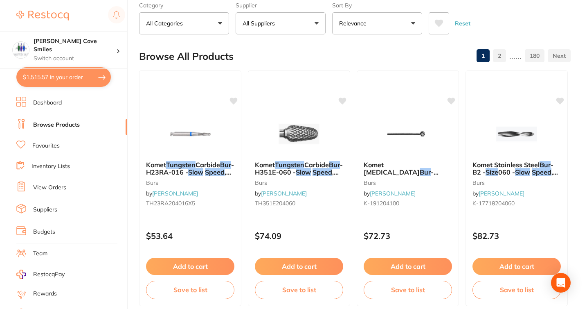
scroll to position [45, 0]
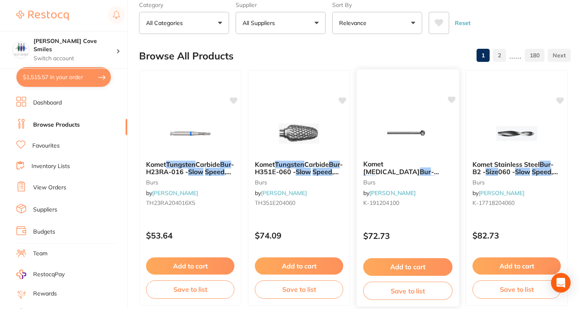
click at [420, 175] on em "Slow" at bounding box center [427, 179] width 15 height 8
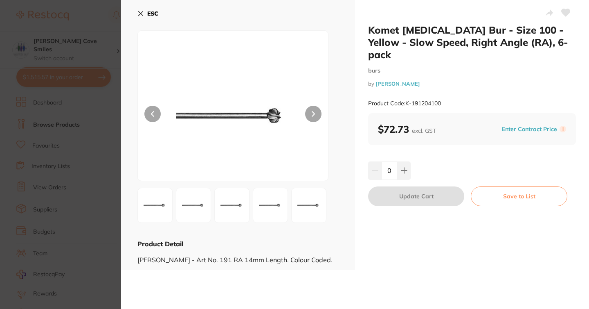
click at [140, 14] on icon at bounding box center [141, 13] width 7 height 7
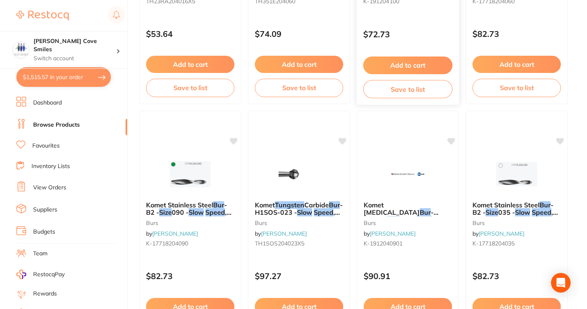
scroll to position [247, 0]
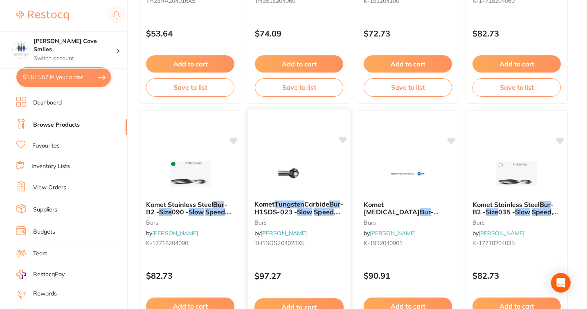
click at [290, 202] on em "Tungsten" at bounding box center [290, 204] width 30 height 8
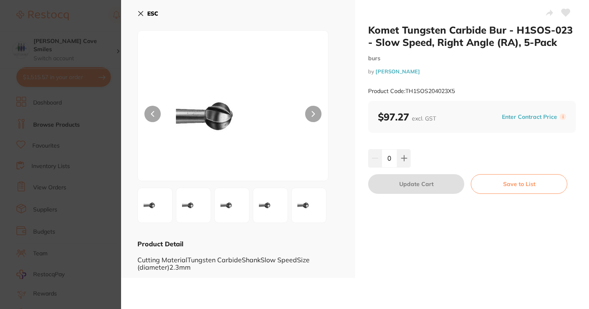
click at [144, 13] on icon at bounding box center [141, 13] width 7 height 7
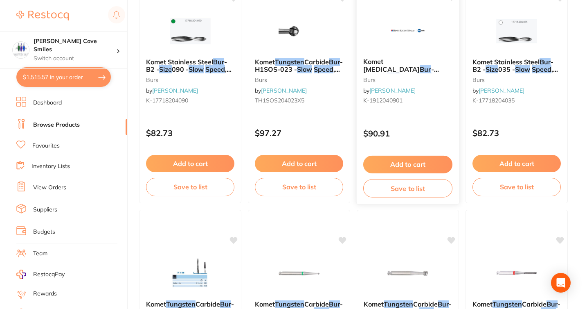
scroll to position [553, 0]
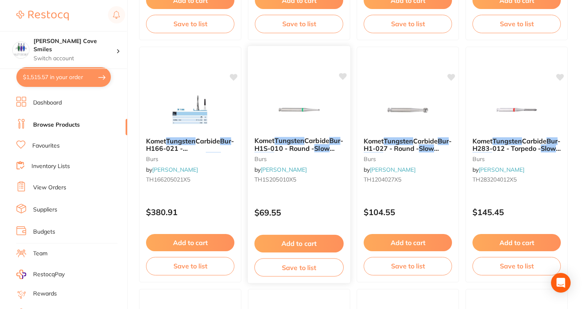
click at [320, 144] on span "- H1S-010 - Round -" at bounding box center [299, 144] width 89 height 16
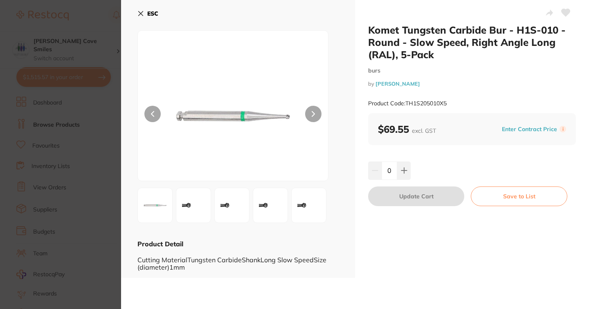
click at [142, 15] on icon at bounding box center [141, 13] width 5 height 5
click at [149, 11] on b "ESC" at bounding box center [152, 13] width 11 height 7
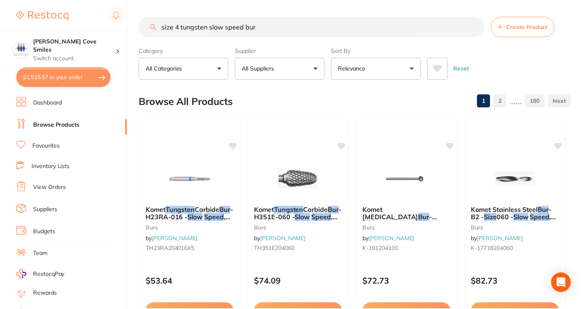
scroll to position [813, 0]
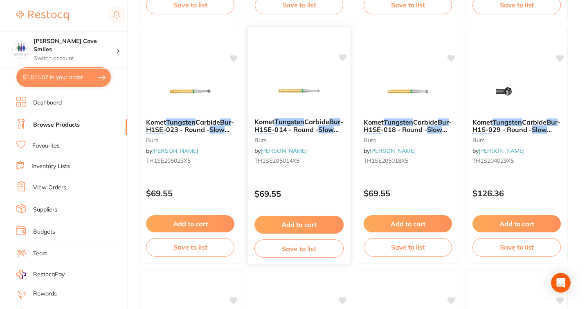
click at [279, 129] on span "- H1SE-014 - Round -" at bounding box center [299, 125] width 89 height 16
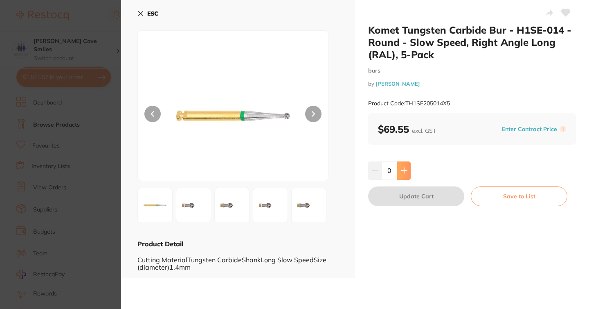
click at [402, 168] on icon at bounding box center [404, 170] width 7 height 7
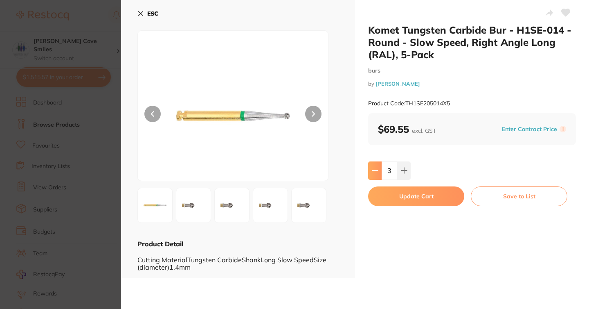
click at [375, 172] on icon at bounding box center [375, 170] width 7 height 7
type input "2"
click at [417, 202] on button "Update Cart" at bounding box center [416, 196] width 96 height 20
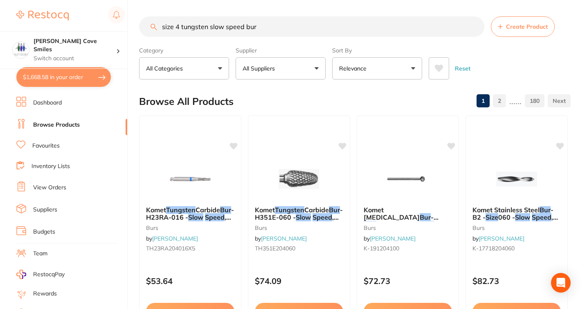
click at [475, 29] on input "size 4 tungsten slow speed bur" at bounding box center [311, 26] width 345 height 20
click at [475, 27] on input "size 4 tungsten slow speed bur" at bounding box center [311, 26] width 345 height 20
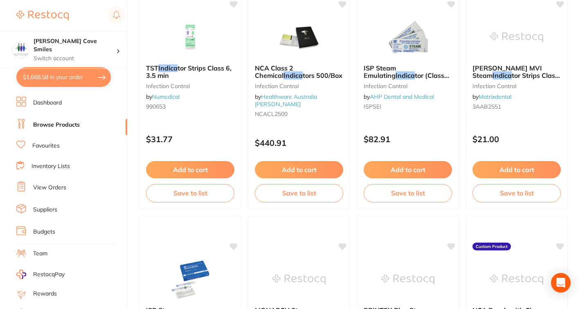
scroll to position [2078, 0]
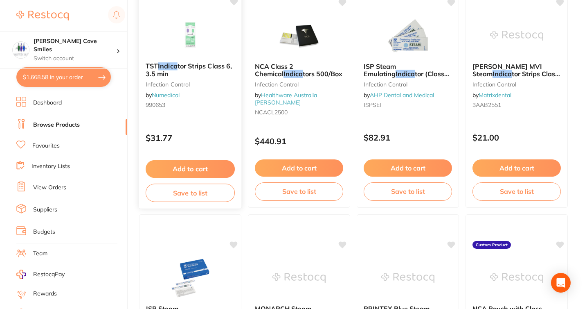
click at [183, 63] on span "tor Strips Class 6, 3.5 min" at bounding box center [189, 70] width 86 height 16
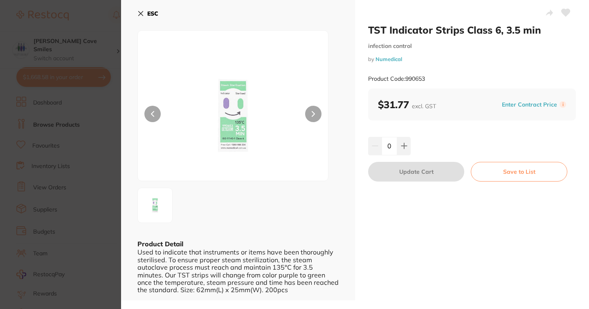
click at [139, 12] on icon at bounding box center [141, 13] width 5 height 5
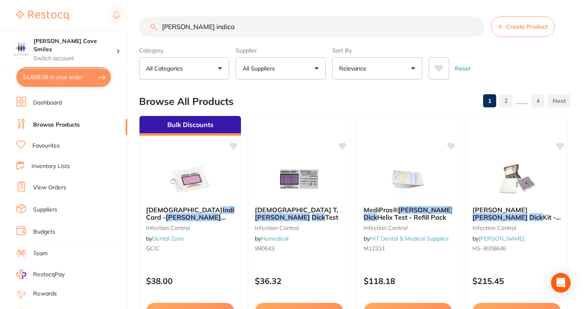
click at [230, 25] on input "bowie dick indica" at bounding box center [311, 26] width 345 height 20
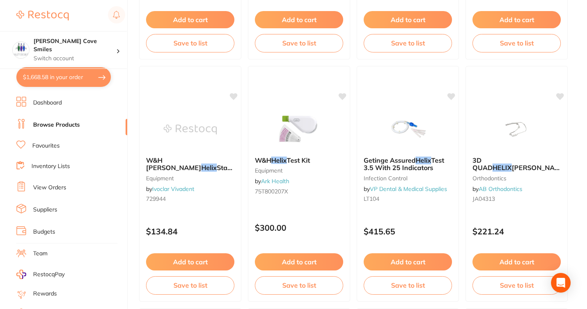
scroll to position [1988, 0]
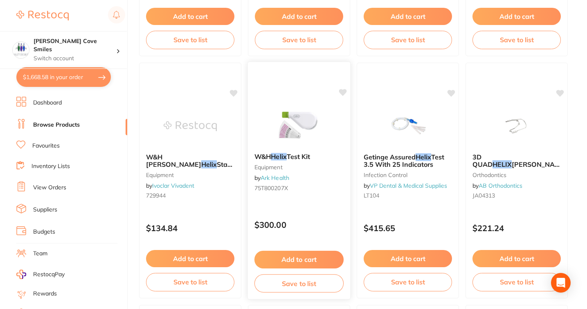
click at [276, 159] on em "Helix" at bounding box center [279, 156] width 16 height 8
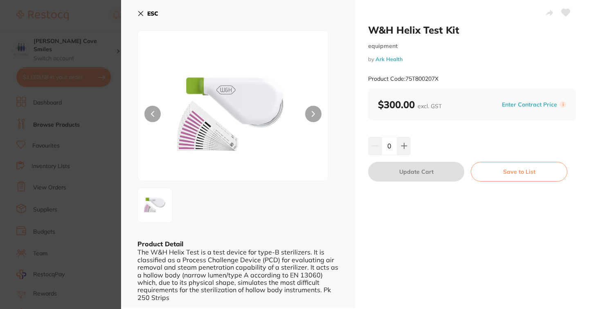
click at [146, 14] on button "ESC" at bounding box center [148, 14] width 21 height 14
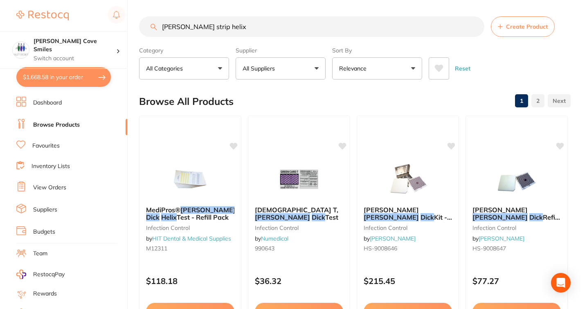
drag, startPoint x: 236, startPoint y: 24, endPoint x: 210, endPoint y: 23, distance: 25.8
click at [210, 23] on input "bowie dick strip helix" at bounding box center [311, 26] width 345 height 20
type input "bowie dick strip indicators"
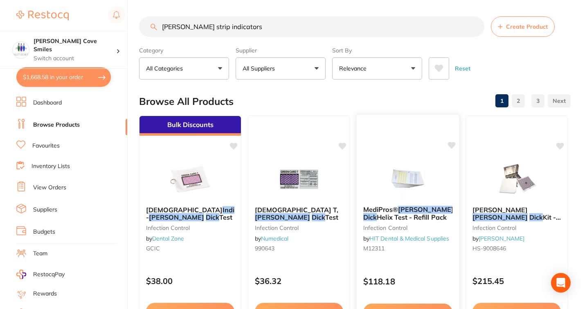
click at [399, 218] on span "Helix Test - Refill Pack" at bounding box center [412, 217] width 70 height 8
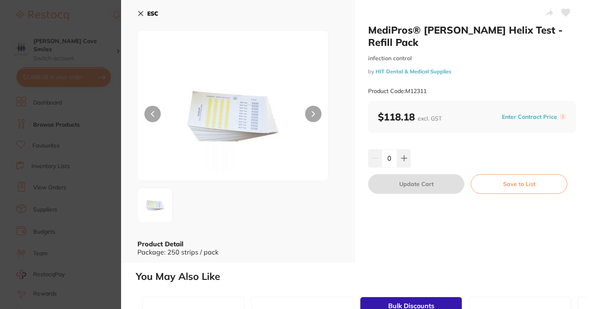
click at [149, 202] on img at bounding box center [154, 204] width 29 height 29
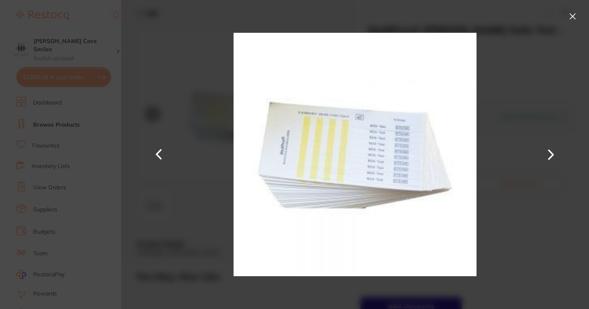
click at [545, 155] on button at bounding box center [551, 154] width 20 height 154
click at [573, 11] on button at bounding box center [572, 16] width 13 height 13
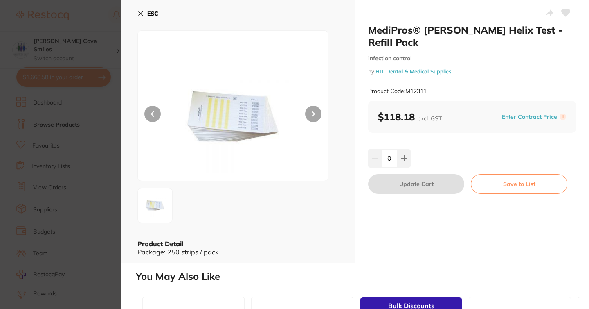
click at [145, 14] on button "ESC" at bounding box center [148, 14] width 21 height 14
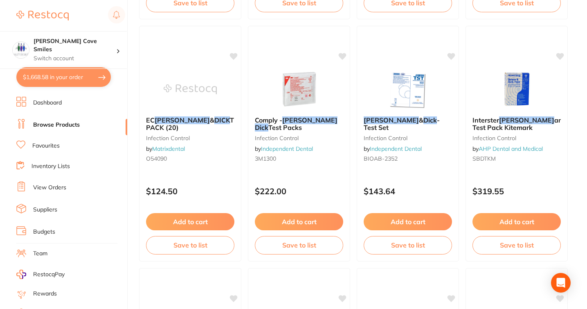
scroll to position [816, 0]
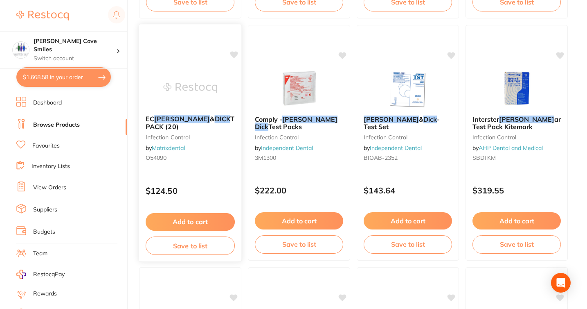
click at [215, 117] on em "DICK" at bounding box center [223, 119] width 16 height 8
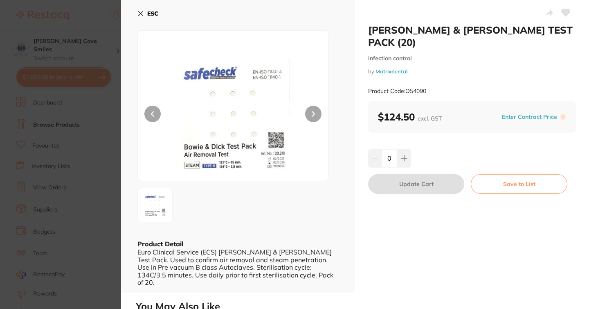
click at [147, 15] on b "ESC" at bounding box center [152, 13] width 11 height 7
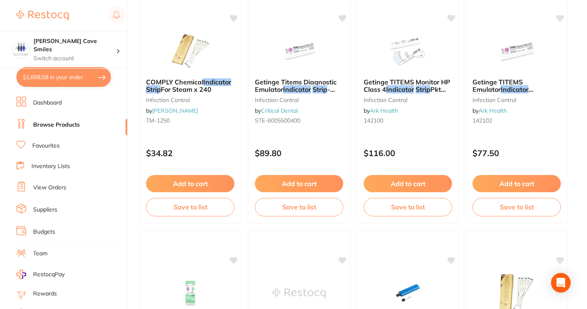
scroll to position [1096, 0]
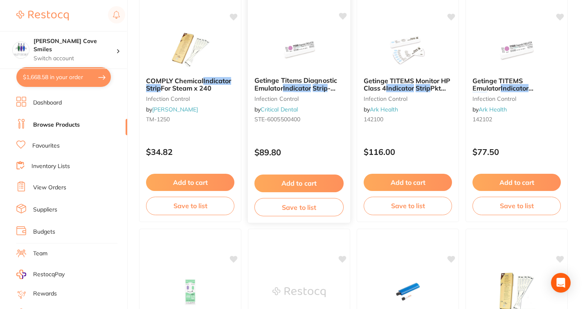
click at [278, 81] on span "Getinge Titems Diagnostic Emulator" at bounding box center [296, 84] width 83 height 16
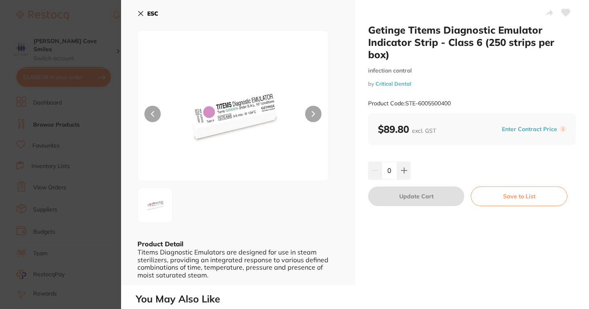
click at [144, 16] on button "ESC" at bounding box center [148, 14] width 21 height 14
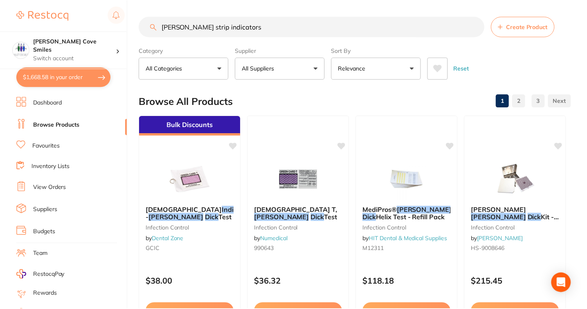
scroll to position [1096, 0]
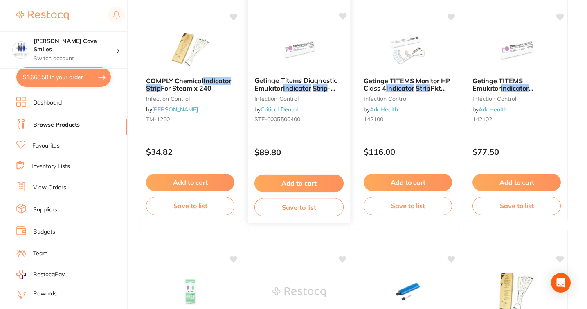
click at [287, 86] on em "Indicator" at bounding box center [297, 88] width 28 height 8
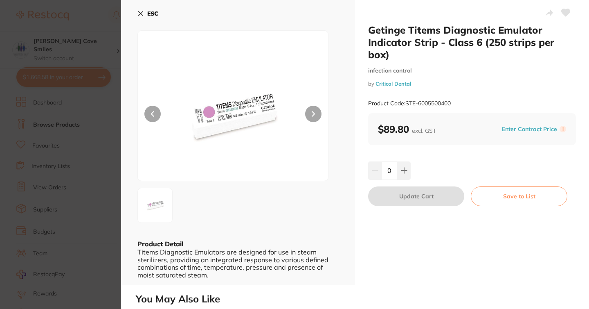
click at [149, 12] on b "ESC" at bounding box center [152, 13] width 11 height 7
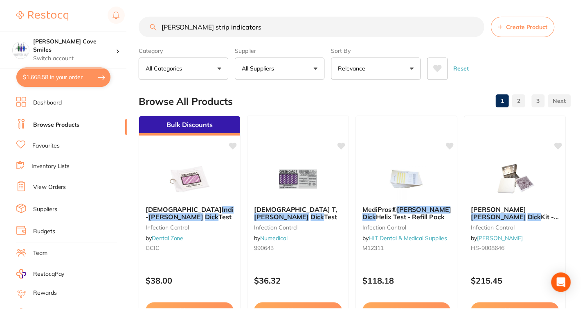
scroll to position [1096, 0]
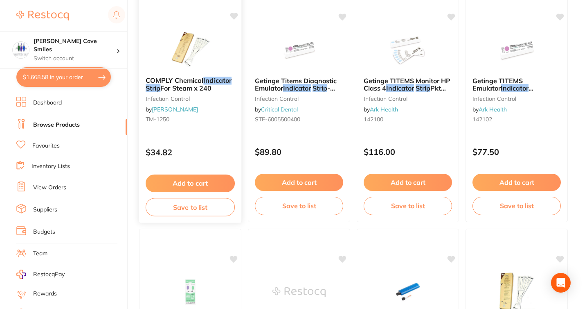
click at [188, 87] on span "For Steam x 240" at bounding box center [185, 88] width 51 height 8
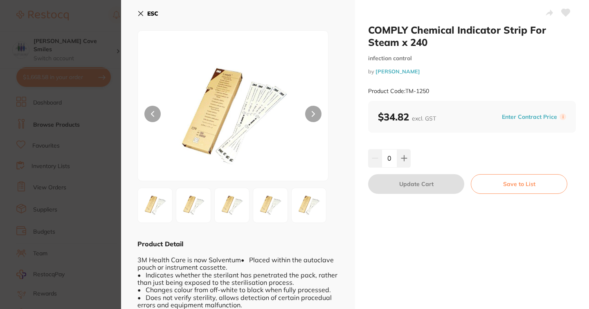
click at [144, 15] on button "ESC" at bounding box center [148, 14] width 21 height 14
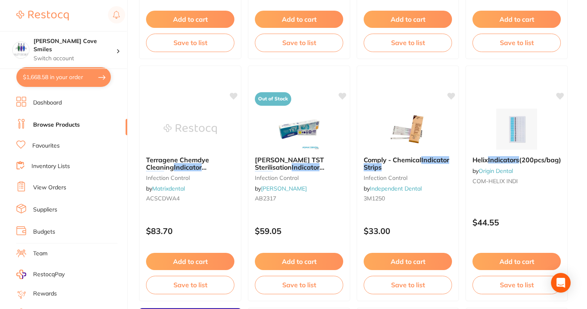
scroll to position [1744, 0]
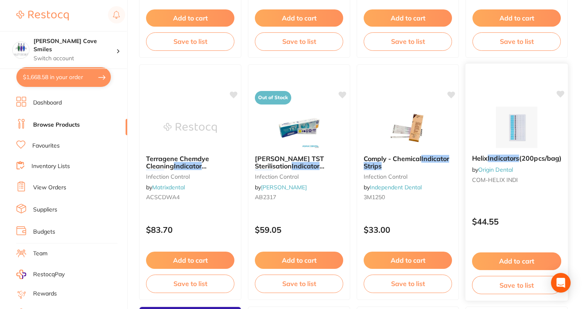
click at [519, 162] on span "(200pcs/bag)" at bounding box center [540, 158] width 43 height 8
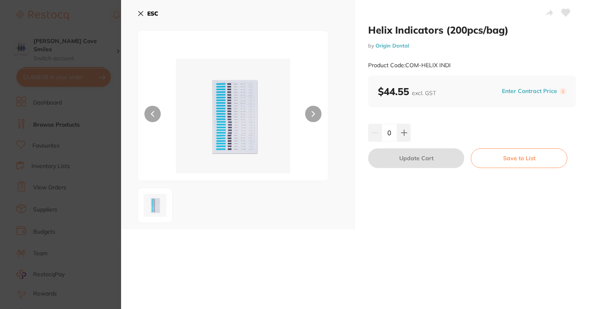
click at [247, 115] on img at bounding box center [233, 115] width 114 height 129
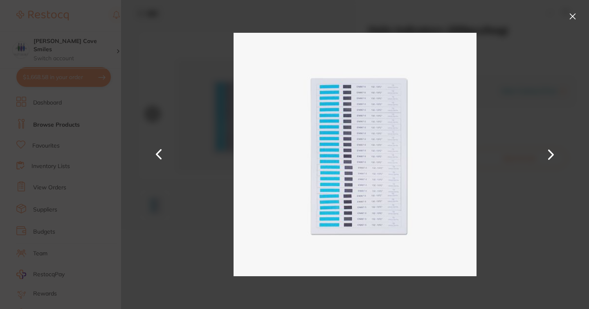
click at [573, 16] on button at bounding box center [572, 16] width 13 height 13
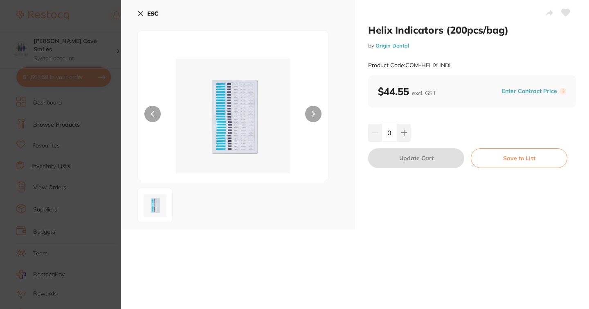
click at [150, 13] on b "ESC" at bounding box center [152, 13] width 11 height 7
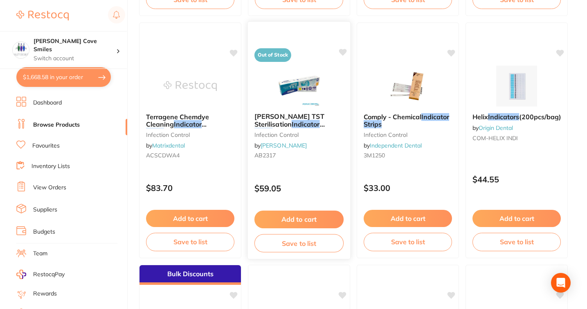
scroll to position [1776, 0]
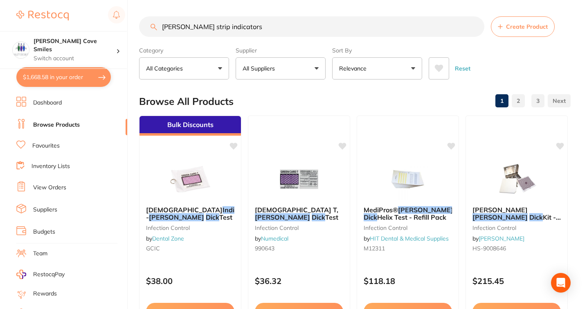
click at [476, 27] on input "[PERSON_NAME] strip indicators" at bounding box center [311, 26] width 345 height 20
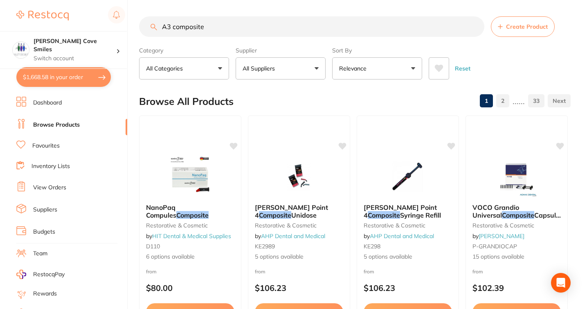
click at [291, 73] on button "All Suppliers" at bounding box center [281, 68] width 90 height 22
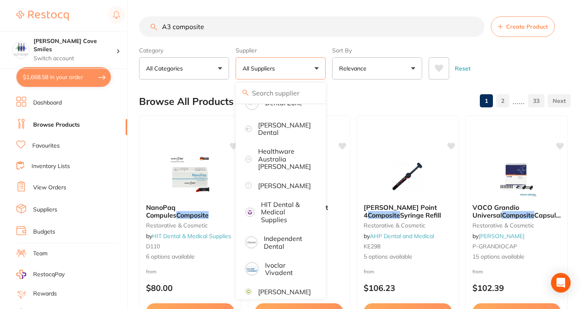
scroll to position [236, 0]
click at [283, 188] on p "[PERSON_NAME]" at bounding box center [284, 184] width 53 height 7
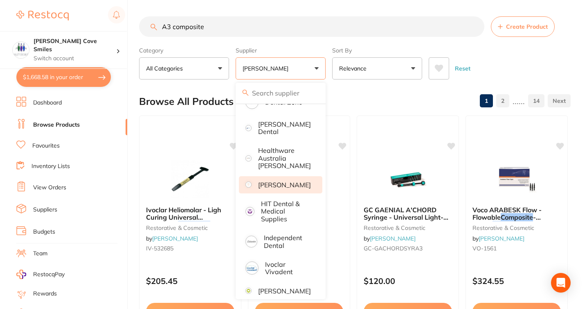
click at [518, 53] on div "Reset" at bounding box center [496, 65] width 135 height 29
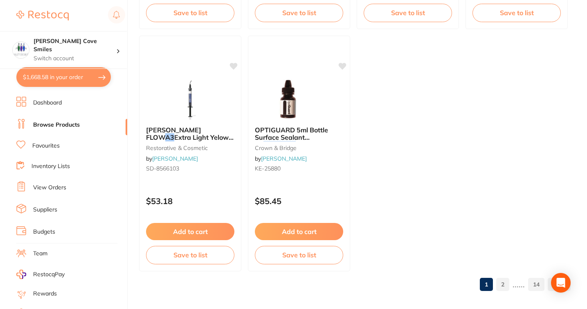
scroll to position [3229, 0]
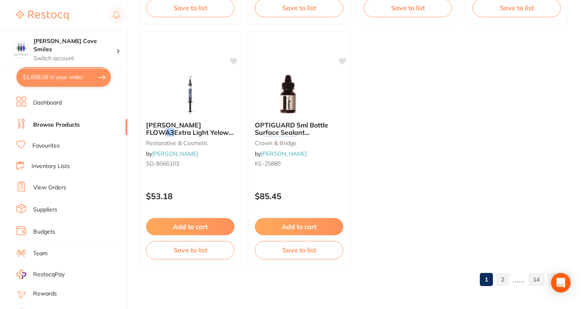
click at [502, 277] on link "2" at bounding box center [502, 279] width 13 height 16
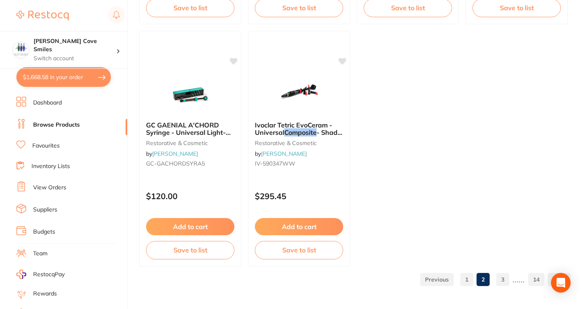
click at [503, 277] on link "3" at bounding box center [502, 279] width 13 height 16
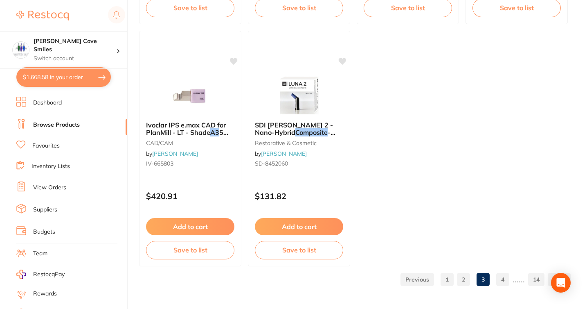
click at [506, 278] on link "4" at bounding box center [502, 279] width 13 height 16
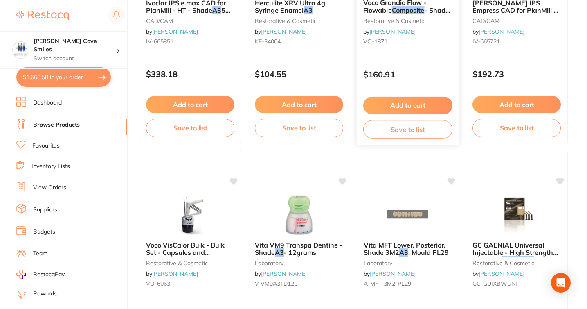
scroll to position [0, 0]
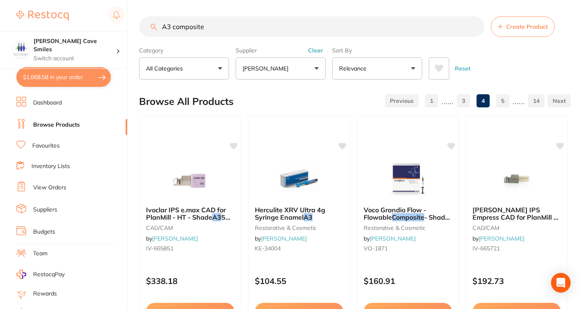
click at [244, 24] on input "A3 composite" at bounding box center [311, 26] width 345 height 20
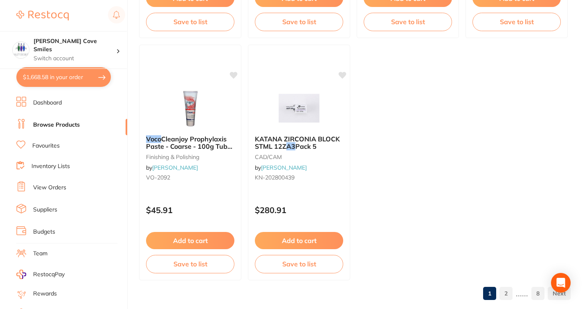
scroll to position [3229, 0]
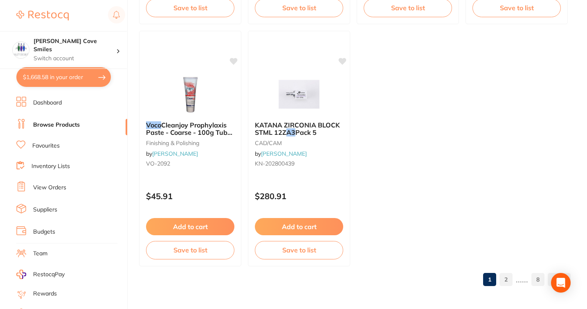
click at [510, 278] on link "2" at bounding box center [506, 279] width 13 height 16
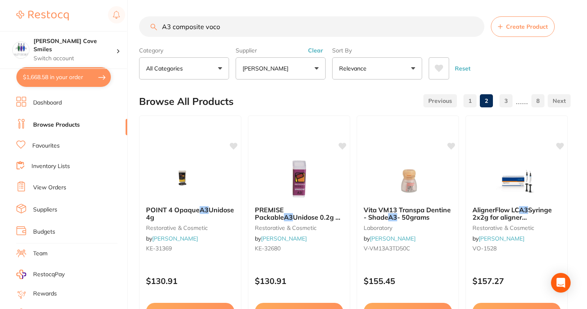
scroll to position [0, 0]
drag, startPoint x: 235, startPoint y: 24, endPoint x: 207, endPoint y: 27, distance: 28.9
click at [207, 27] on input "A3 composite voco" at bounding box center [311, 26] width 345 height 20
type input "A3 composite syringe"
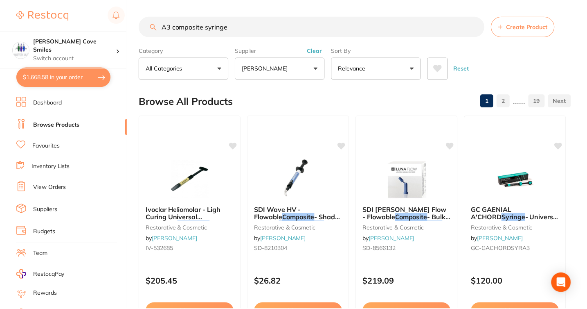
scroll to position [260, 0]
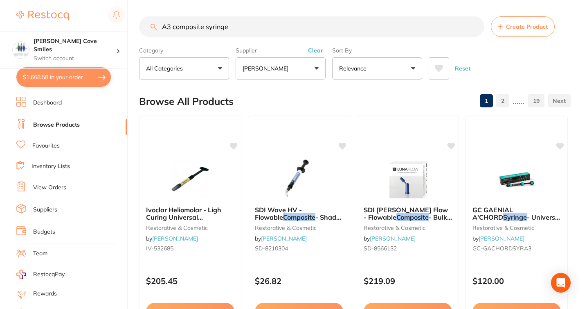
click at [410, 70] on button "Relevance" at bounding box center [377, 68] width 90 height 22
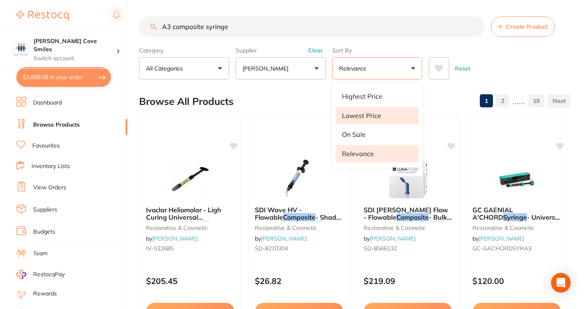
click at [378, 112] on p "Lowest Price" at bounding box center [361, 115] width 39 height 7
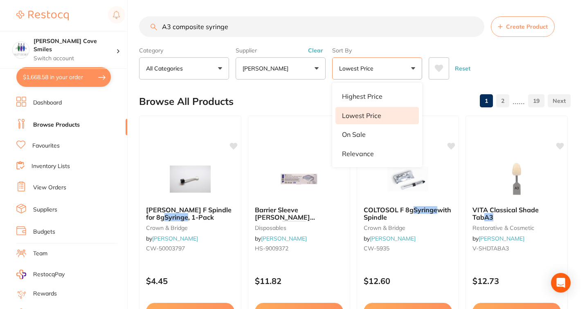
click at [300, 65] on button "[PERSON_NAME]" at bounding box center [281, 68] width 90 height 22
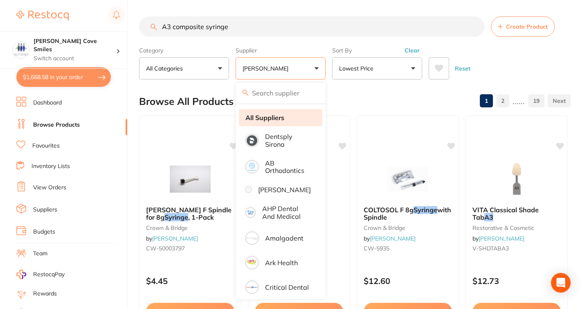
click at [268, 115] on strong "All Suppliers" at bounding box center [265, 117] width 39 height 7
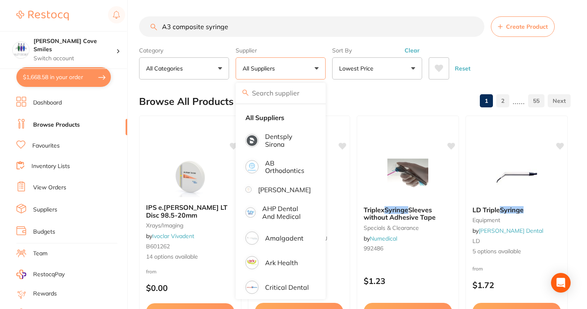
click at [523, 68] on div "Reset" at bounding box center [496, 65] width 135 height 29
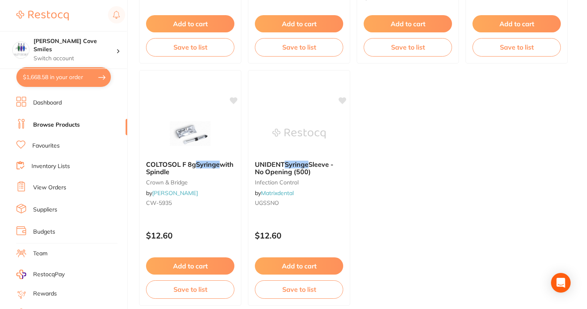
scroll to position [3229, 0]
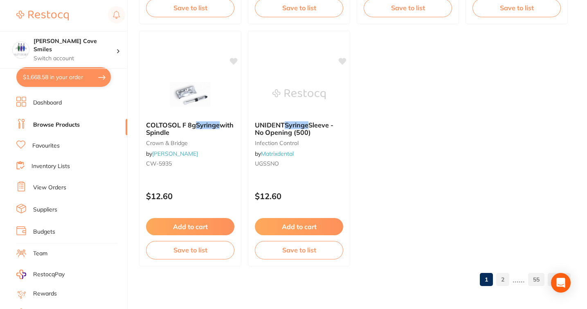
click at [506, 281] on link "2" at bounding box center [502, 279] width 13 height 16
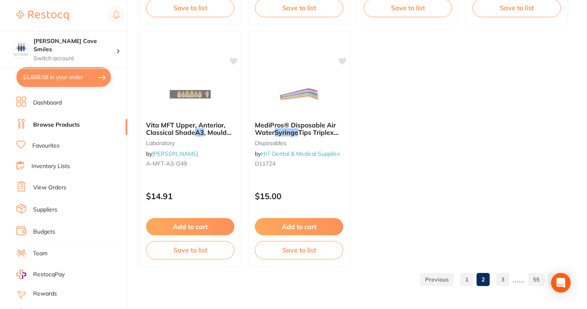
click at [506, 276] on link "3" at bounding box center [502, 279] width 13 height 16
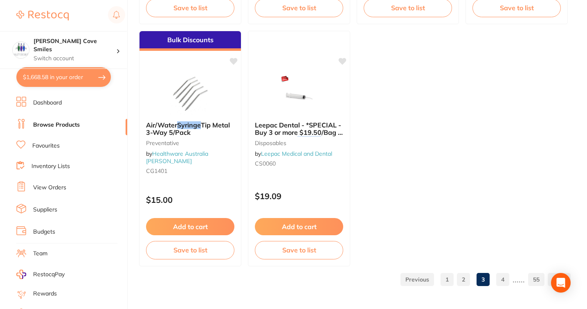
click at [503, 276] on link "4" at bounding box center [502, 279] width 13 height 16
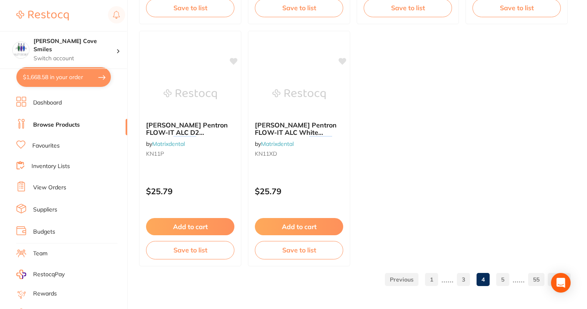
click at [505, 277] on link "5" at bounding box center [502, 279] width 13 height 16
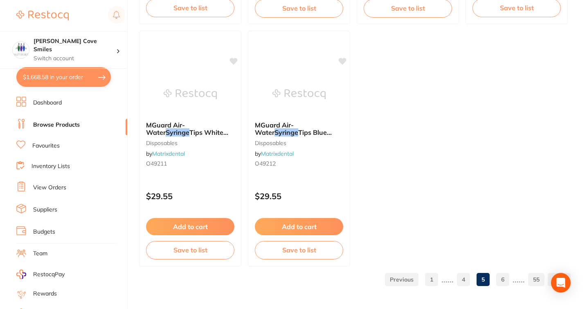
click at [509, 278] on link "6" at bounding box center [502, 279] width 13 height 16
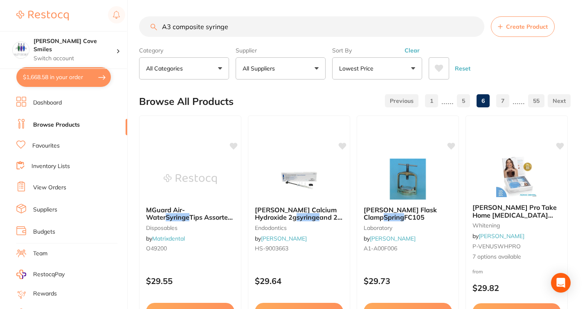
click at [499, 99] on link "7" at bounding box center [502, 100] width 13 height 16
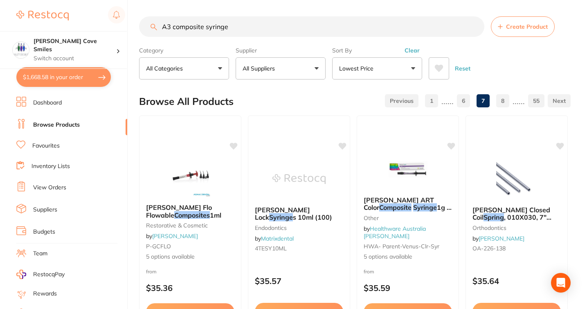
click at [504, 100] on link "8" at bounding box center [502, 100] width 13 height 16
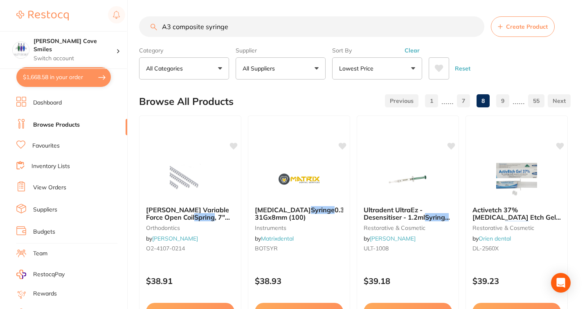
click at [507, 101] on link "9" at bounding box center [502, 100] width 13 height 16
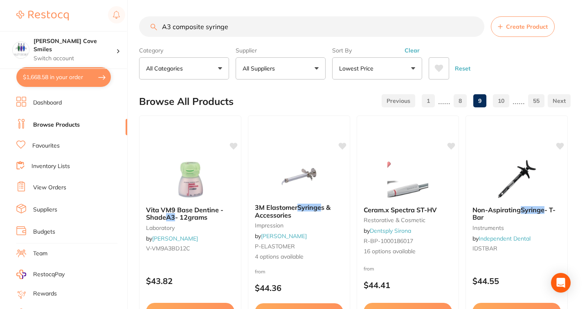
click at [507, 101] on link "10" at bounding box center [501, 100] width 16 height 16
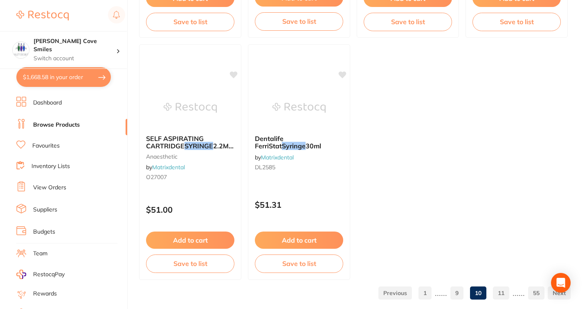
scroll to position [3229, 0]
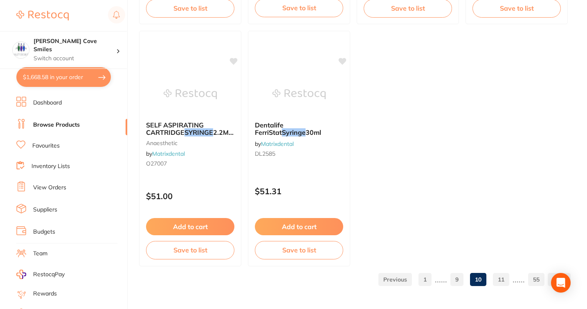
click at [505, 275] on link "11" at bounding box center [501, 279] width 16 height 16
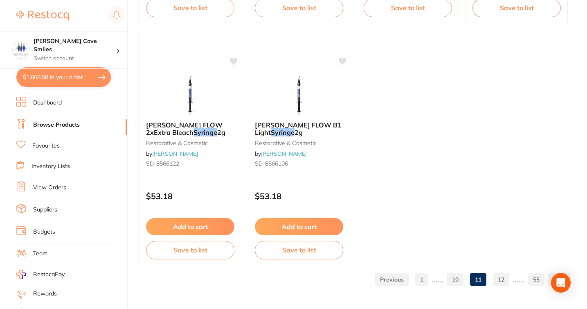
click at [499, 281] on link "12" at bounding box center [501, 279] width 16 height 16
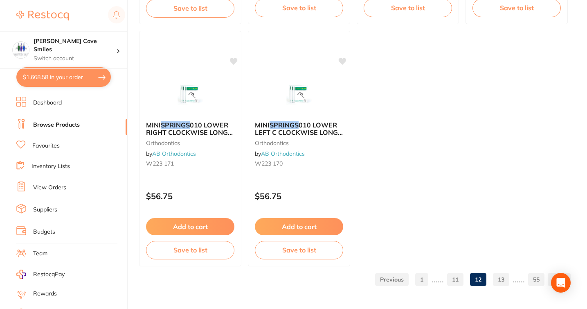
click at [501, 280] on link "13" at bounding box center [501, 279] width 16 height 16
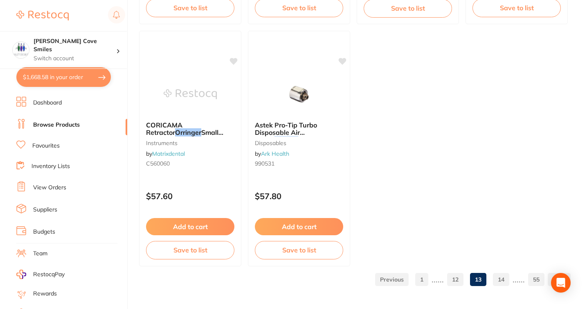
click at [500, 281] on link "14" at bounding box center [501, 279] width 16 height 16
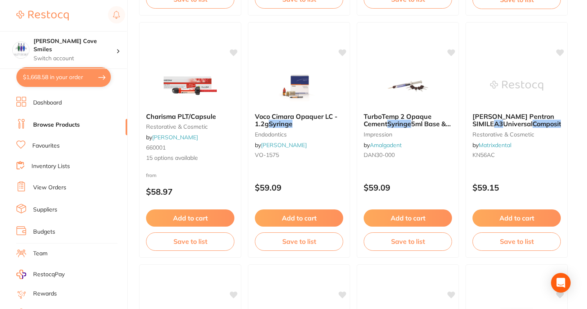
scroll to position [1303, 0]
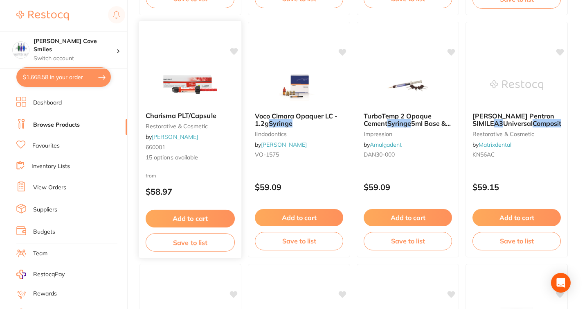
click at [190, 118] on span "Charisma PLT/Capsule" at bounding box center [181, 115] width 71 height 8
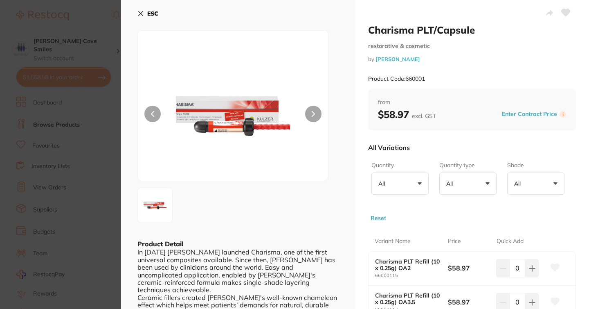
click at [147, 14] on button "ESC" at bounding box center [148, 14] width 21 height 14
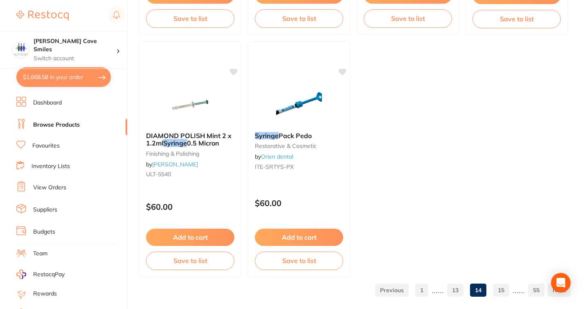
scroll to position [3229, 0]
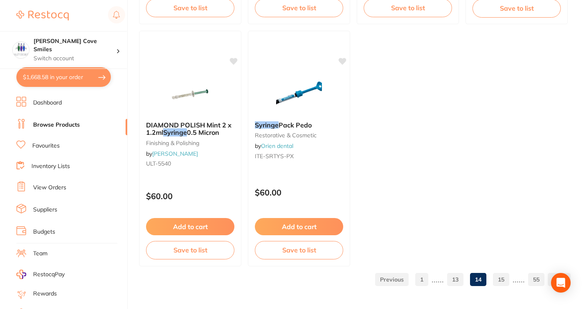
click at [498, 277] on link "15" at bounding box center [501, 279] width 16 height 16
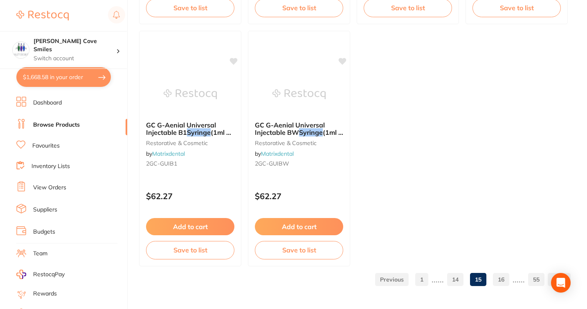
click at [504, 283] on link "16" at bounding box center [501, 279] width 16 height 16
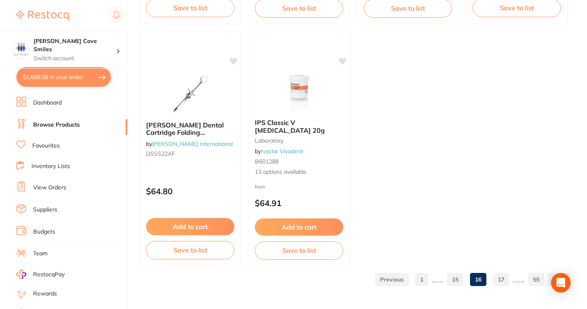
click at [501, 278] on link "17" at bounding box center [501, 279] width 16 height 16
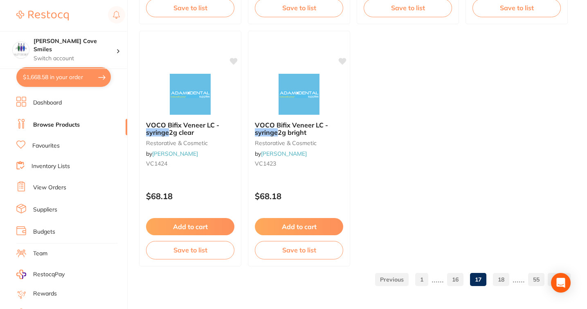
click at [500, 279] on link "18" at bounding box center [501, 279] width 16 height 16
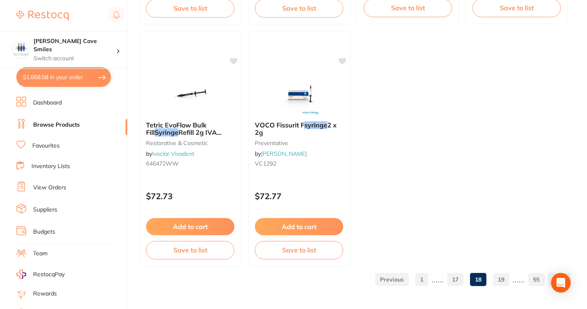
click at [500, 278] on link "19" at bounding box center [501, 279] width 16 height 16
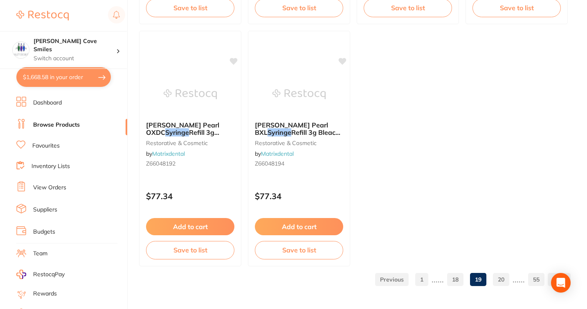
click at [503, 278] on link "20" at bounding box center [501, 279] width 16 height 16
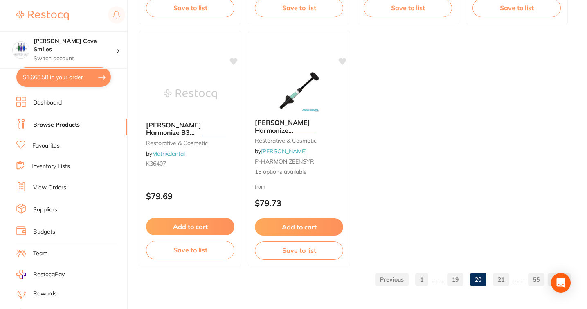
click at [505, 281] on link "21" at bounding box center [501, 279] width 16 height 16
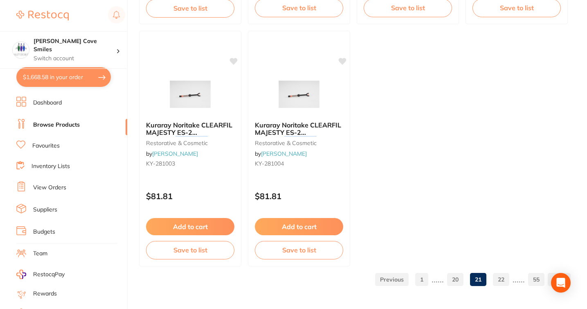
click at [504, 281] on link "22" at bounding box center [501, 279] width 16 height 16
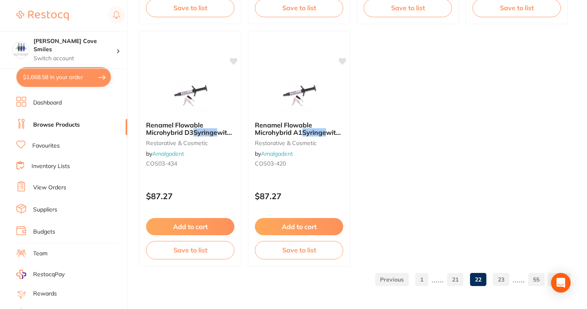
click at [504, 280] on link "23" at bounding box center [501, 279] width 16 height 16
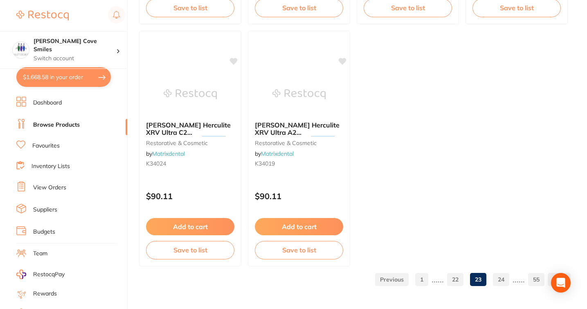
click at [500, 279] on link "24" at bounding box center [501, 279] width 16 height 16
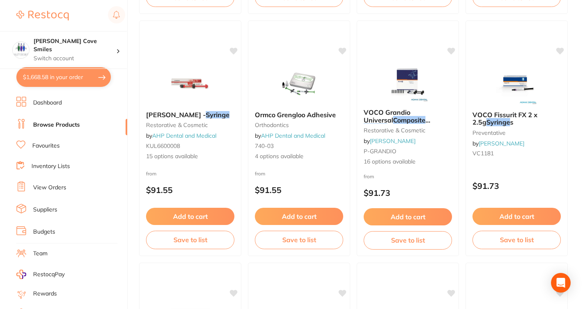
scroll to position [1548, 0]
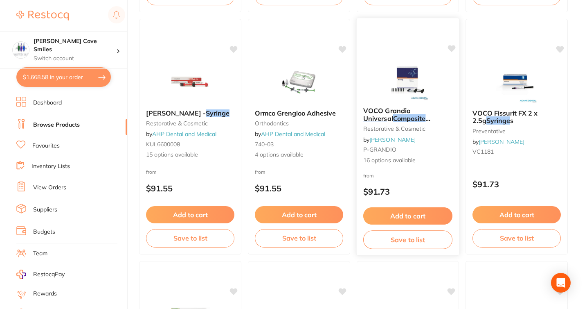
click at [388, 122] on em "Syringe" at bounding box center [375, 126] width 24 height 8
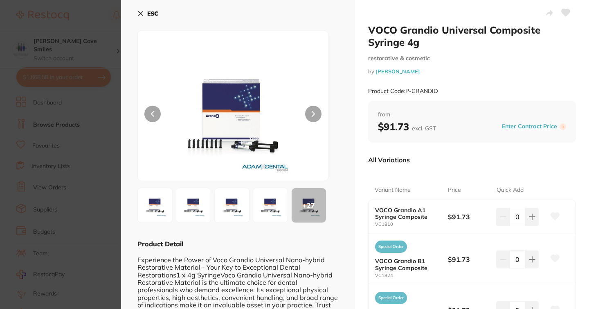
click at [193, 212] on img at bounding box center [193, 204] width 29 height 29
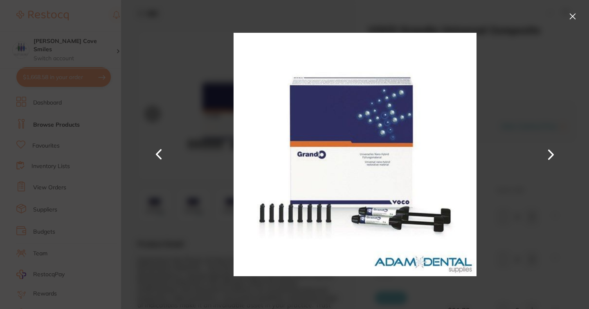
click at [572, 18] on button at bounding box center [572, 16] width 13 height 13
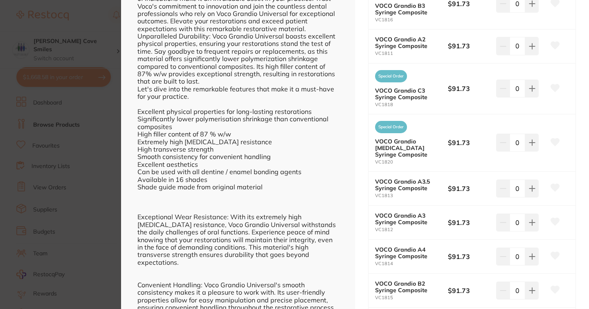
scroll to position [307, 0]
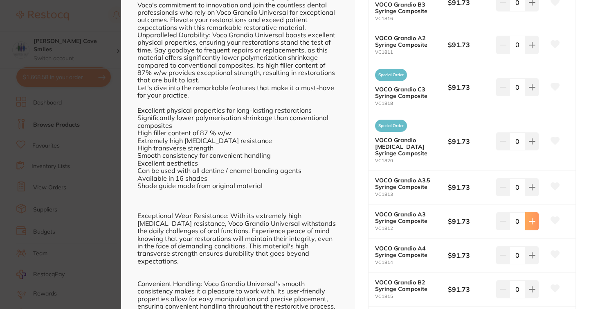
click at [529, 218] on icon at bounding box center [532, 221] width 7 height 7
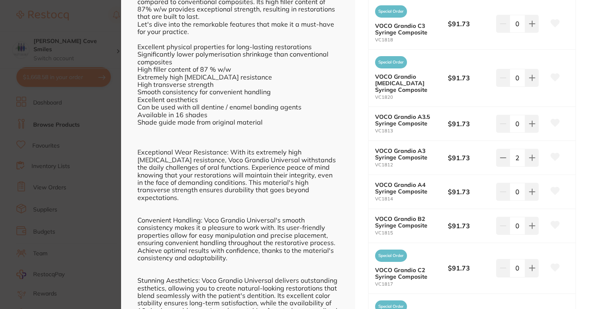
scroll to position [371, 0]
click at [529, 154] on icon at bounding box center [532, 157] width 7 height 7
type input "3"
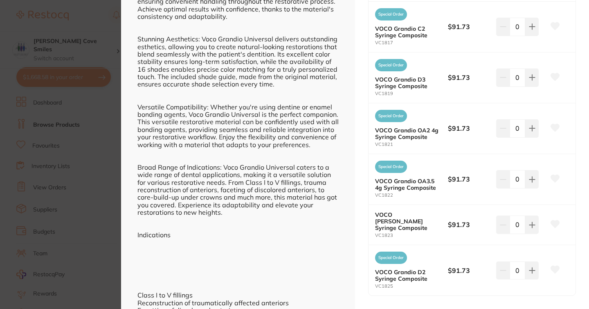
scroll to position [720, 0]
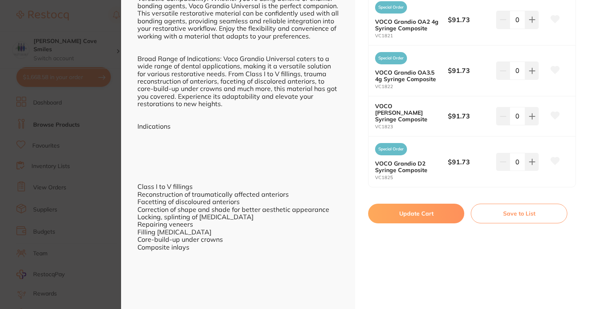
click at [431, 203] on button "Update Cart" at bounding box center [416, 213] width 96 height 20
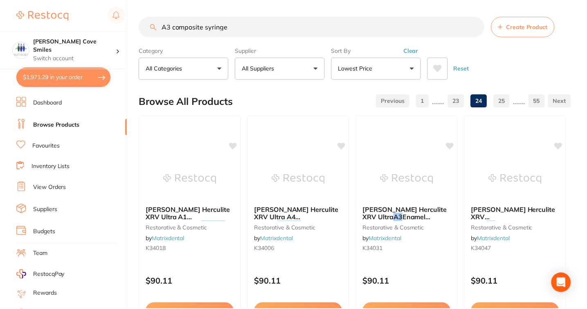
scroll to position [1548, 0]
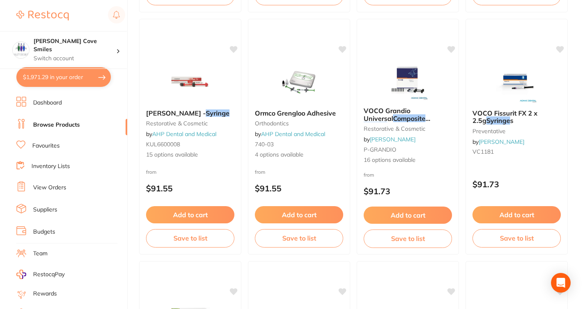
click at [99, 76] on button "$1,971.29 in your order" at bounding box center [63, 77] width 95 height 20
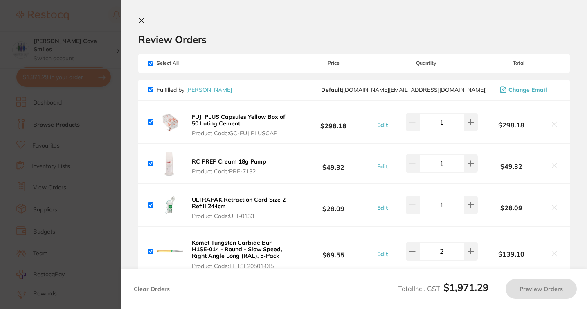
checkbox input "true"
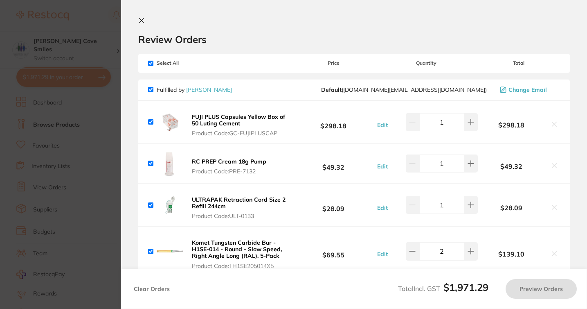
checkbox input "true"
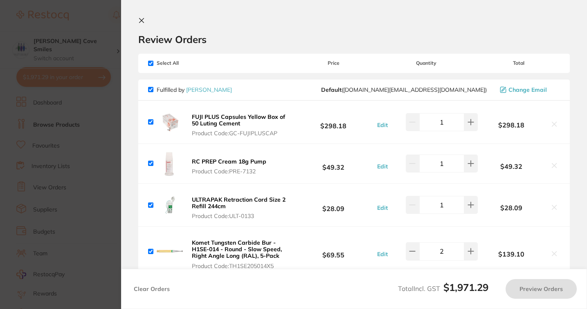
checkbox input "true"
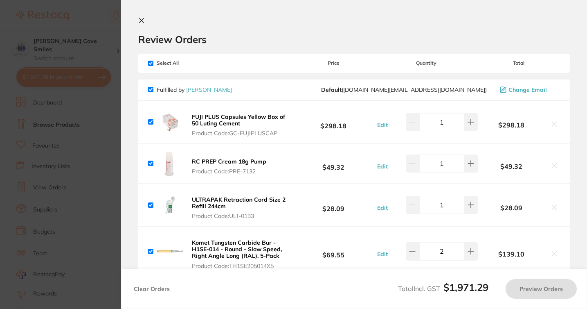
checkbox input "true"
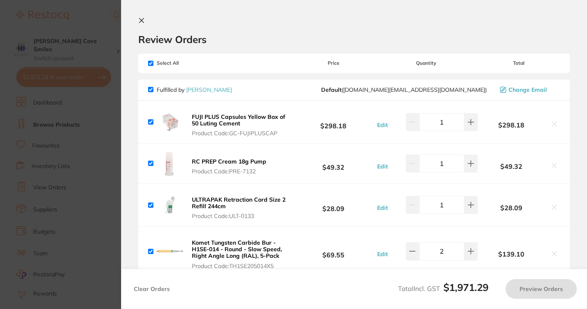
checkbox input "true"
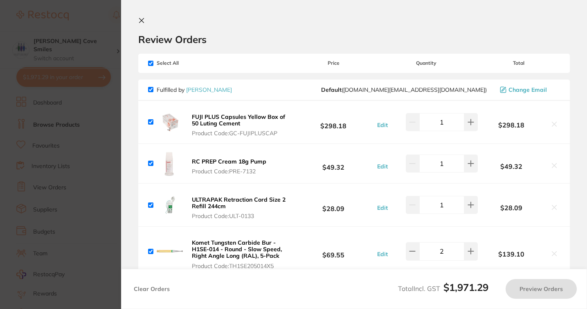
checkbox input "true"
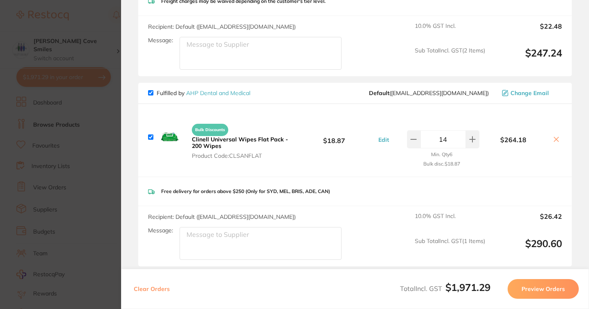
scroll to position [0, 0]
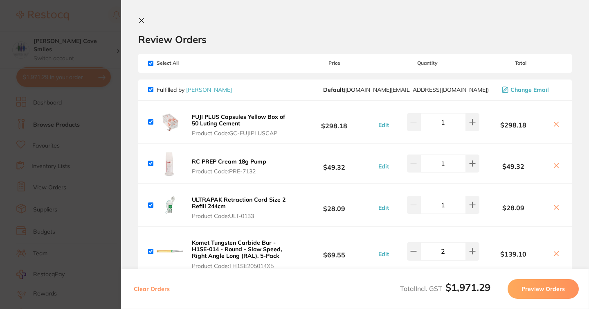
click at [141, 18] on icon at bounding box center [141, 20] width 7 height 7
